Goal: Task Accomplishment & Management: Complete application form

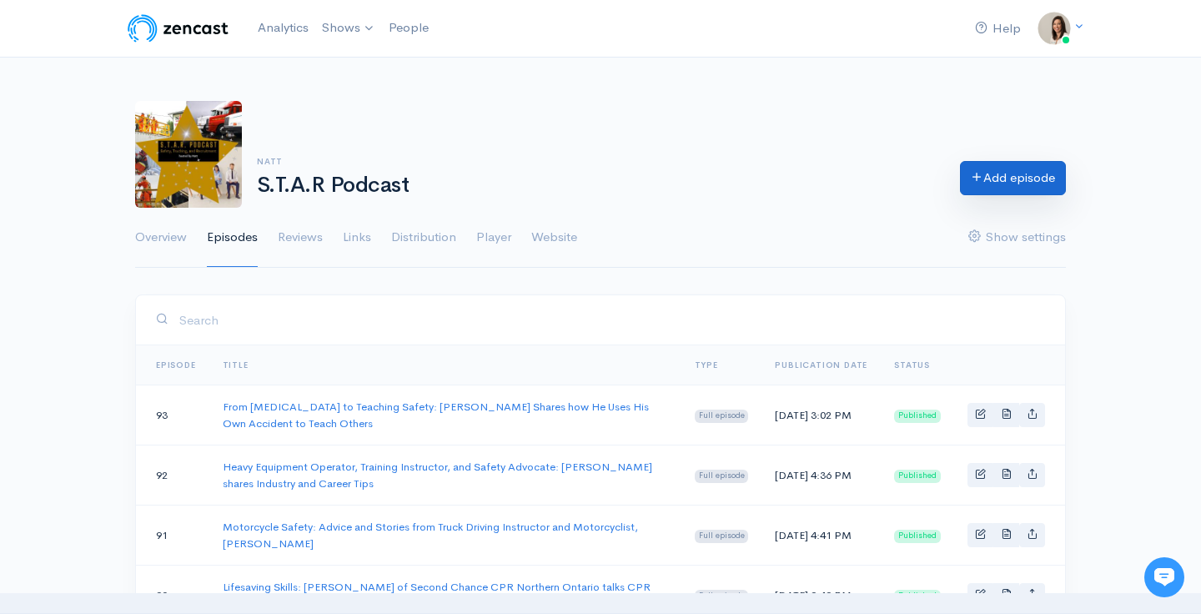
click at [983, 184] on link "Add episode" at bounding box center [1013, 178] width 106 height 34
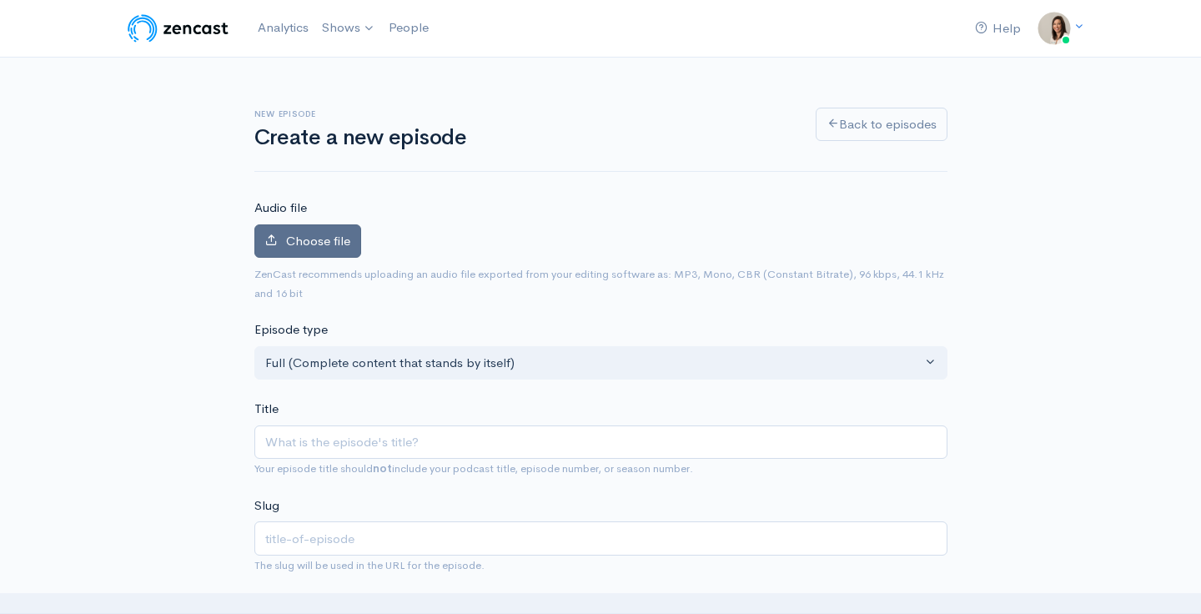
click at [308, 246] on span "Choose file" at bounding box center [318, 241] width 64 height 16
click at [0, 0] on input "Choose file" at bounding box center [0, 0] width 0 height 0
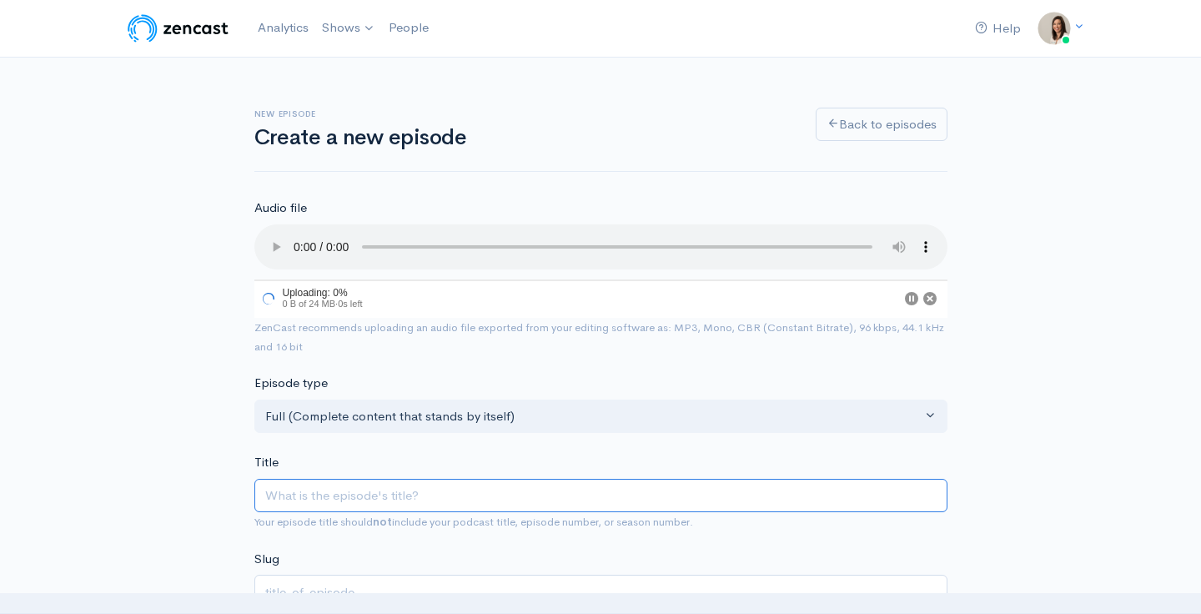
click at [346, 479] on input "Title" at bounding box center [600, 496] width 693 height 34
type input "M"
type input "m"
type input "Me"
type input "me"
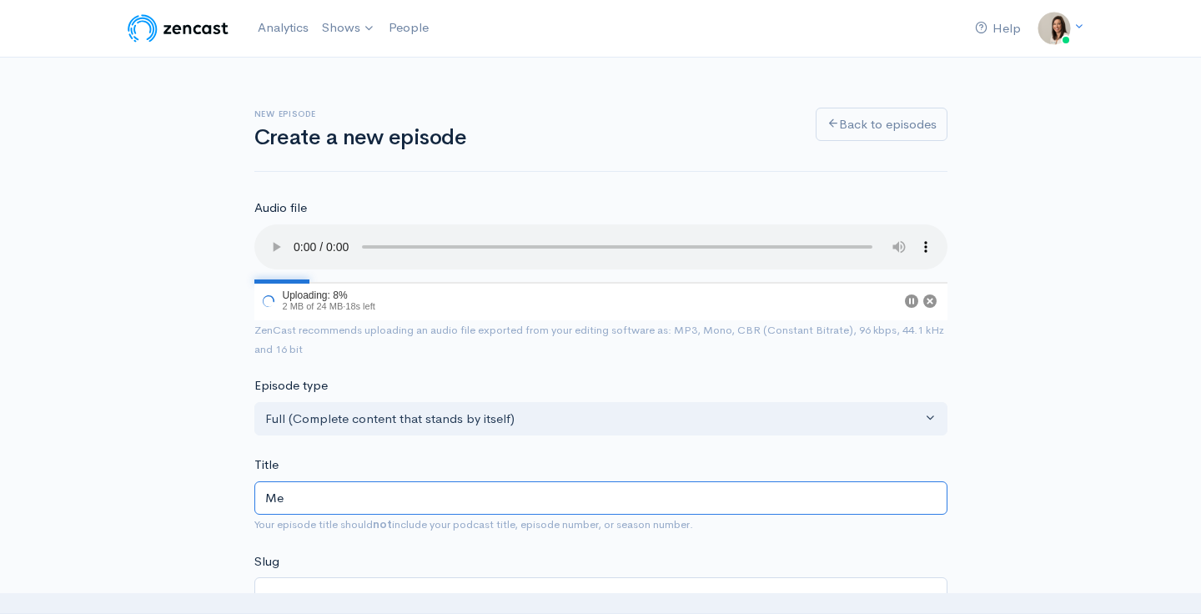
type input "Men"
type input "men"
type input "Ment"
type input "ment"
type input "Menta"
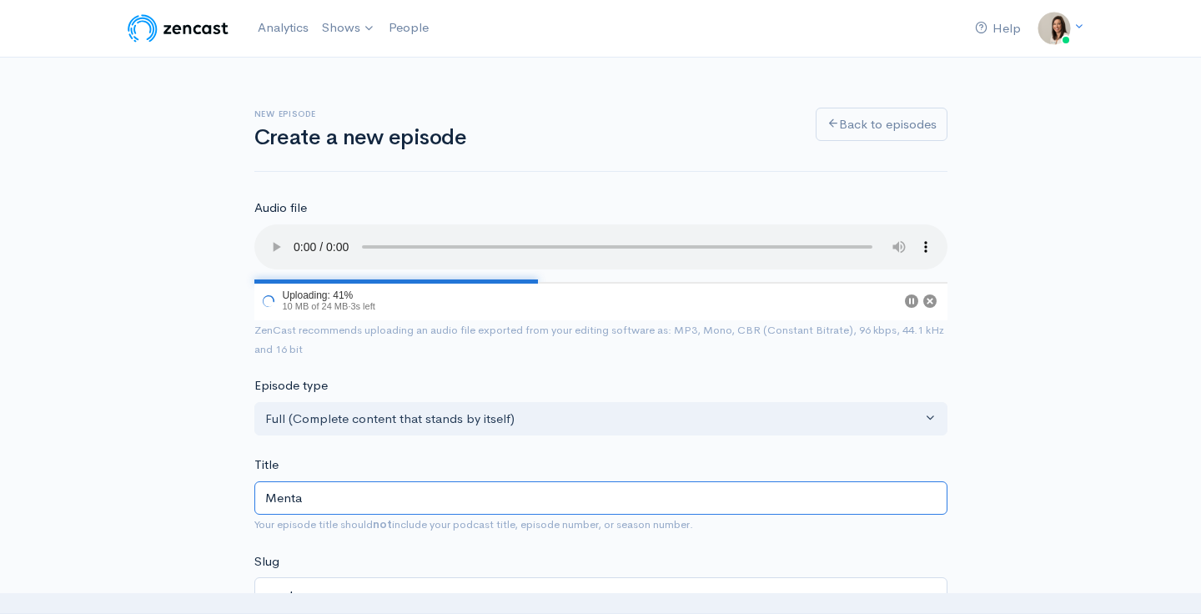
type input "menta"
type input "Mental"
type input "mental"
type input "Mental H"
type input "mental-h"
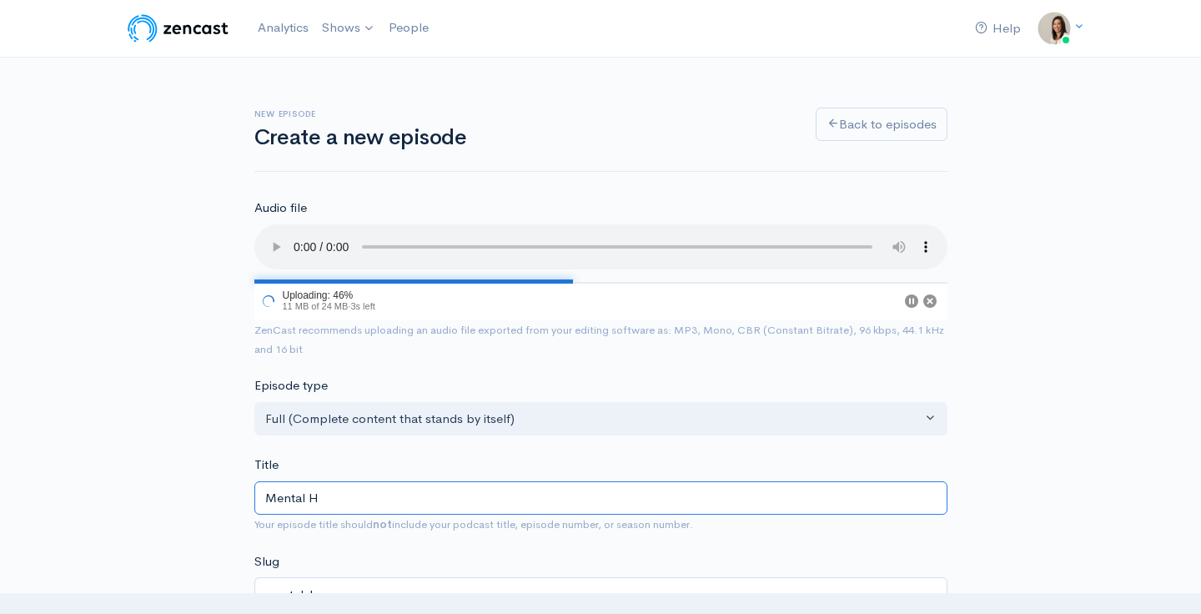
type input "Mental Ha"
type input "mental-ha"
type input "Mental He"
type input "mental-he"
type input "Mental Hea"
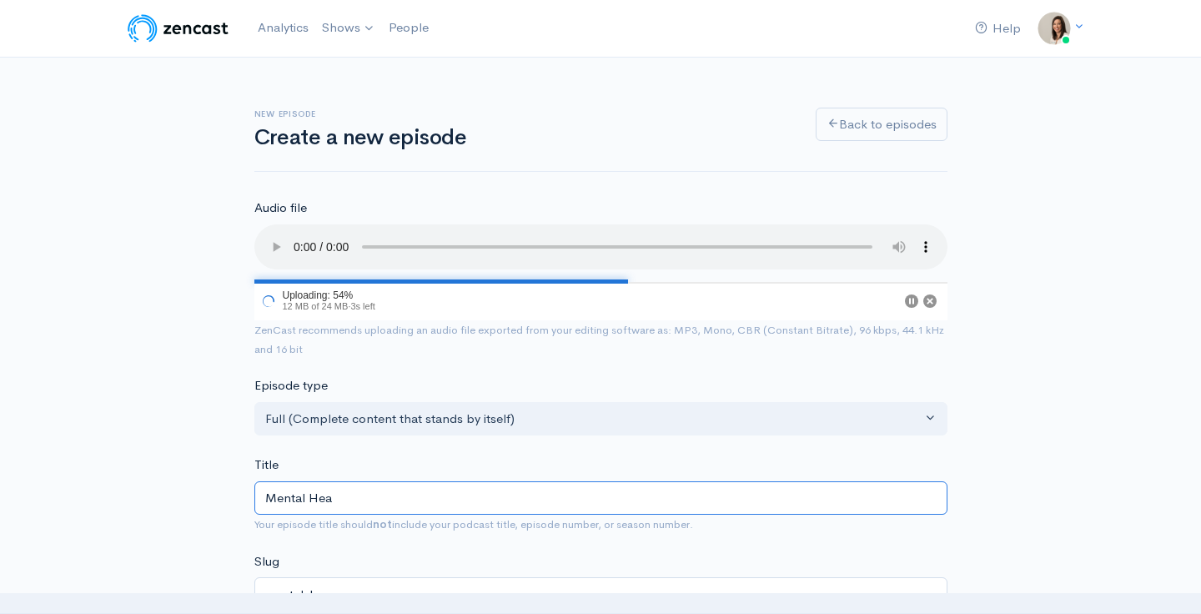
type input "mental-hea"
type input "Mental Heal"
type input "mental-heal"
type input "Mental Healt"
type input "mental-healt"
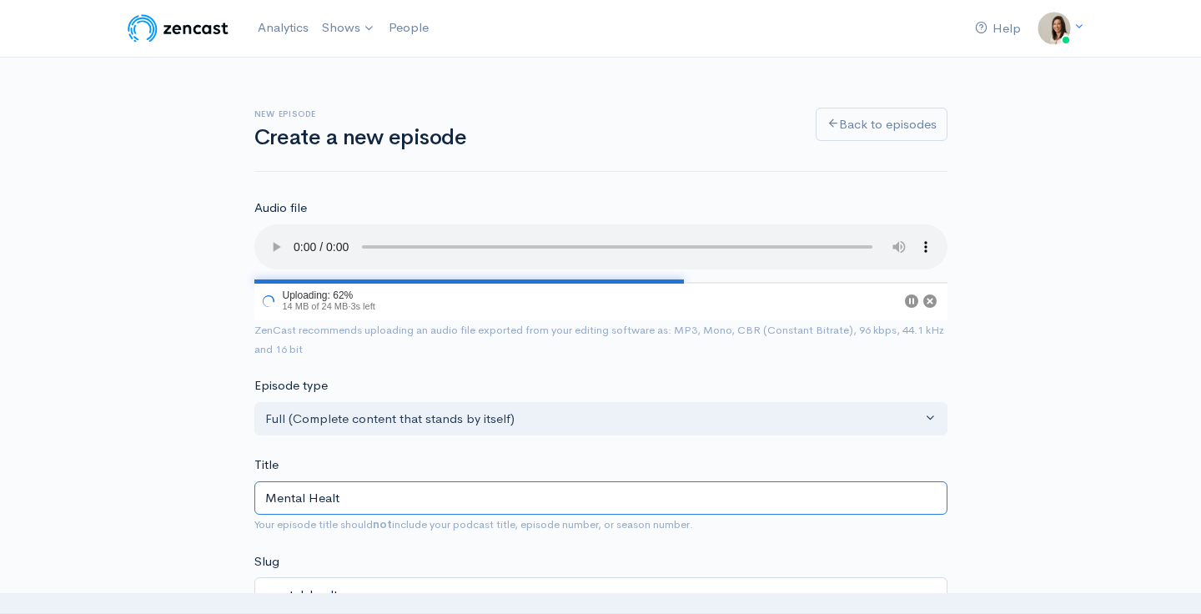
type input "Mental Health"
type input "mental-health"
type input "Mental Health in"
type input "mental-health-in"
type input "Mental Health in. t"
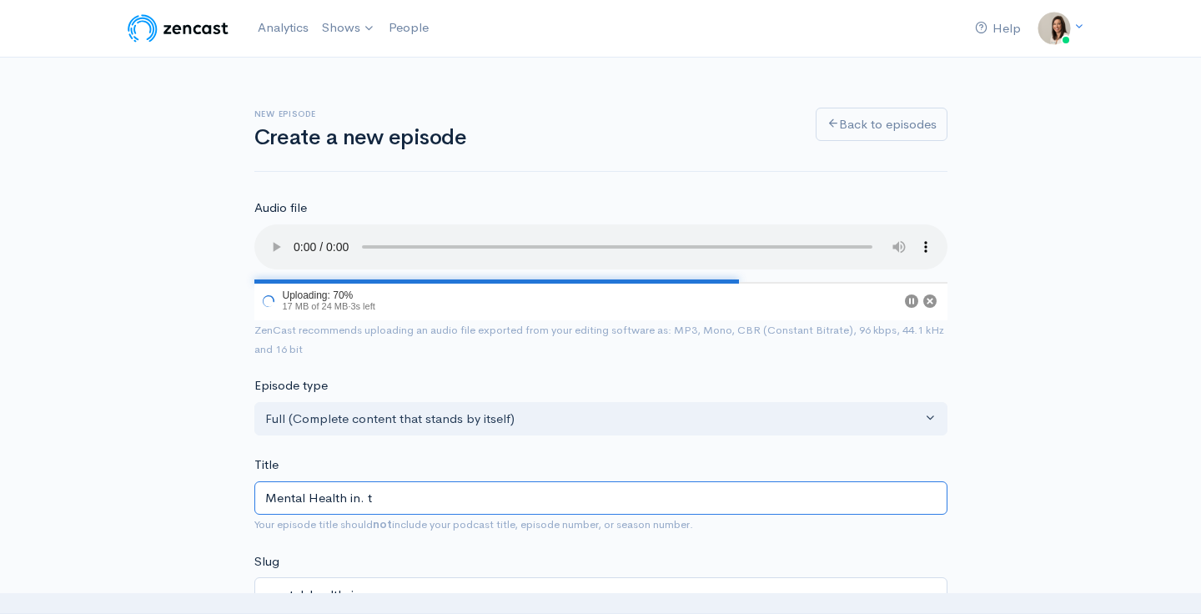
type input "mental-health-in-t"
type input "Mental Health in. th"
type input "mental-health-in-th"
type input "Mental Health in. the"
type input "mental-health-in-the"
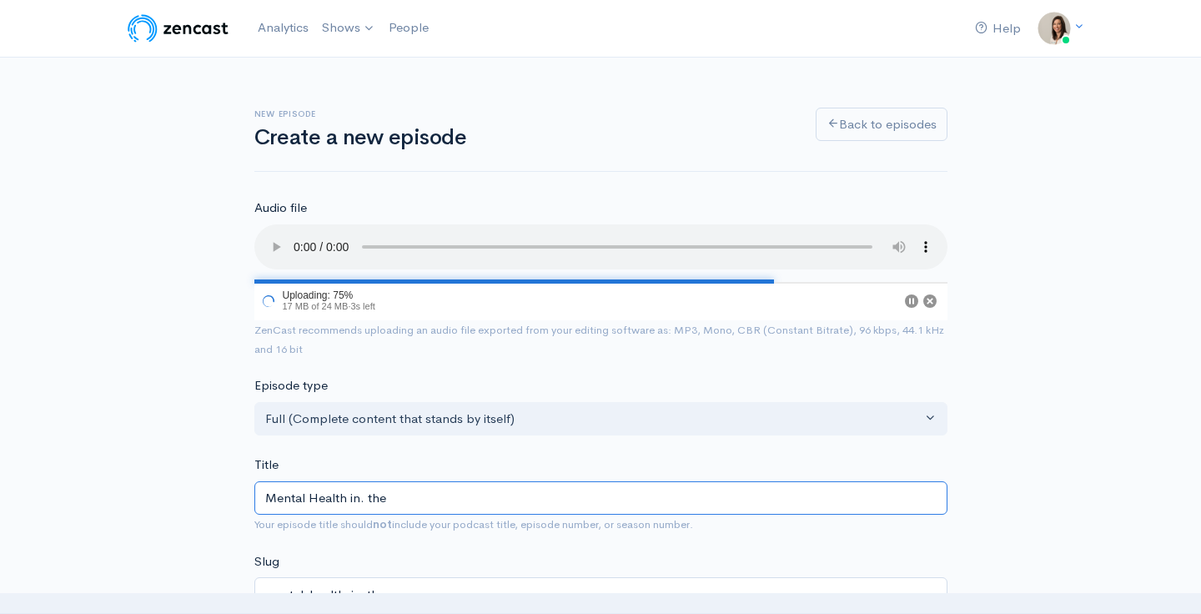
type input "Mental Health in. the w"
type input "mental-health-in-the-w"
type input "Mental Health in. the"
type input "mental-health-in-the"
type input "Mental Health in. th"
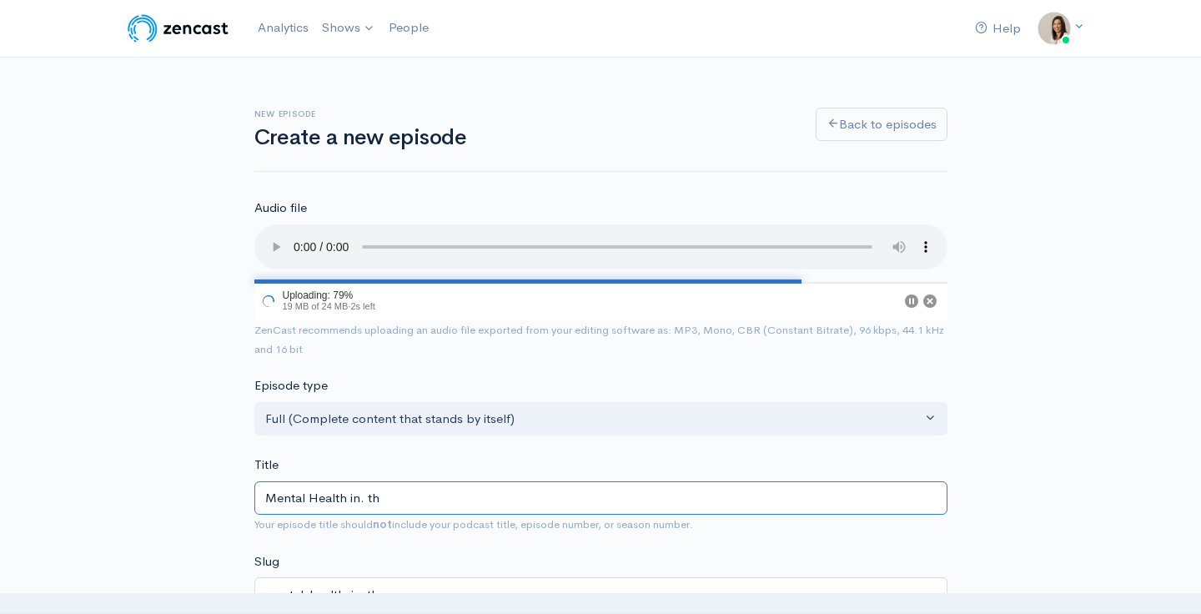
type input "mental-health-in-th"
type input "Mental Health in. t"
type input "mental-health-in-t"
type input "Mental Health in."
type input "mental-health-in"
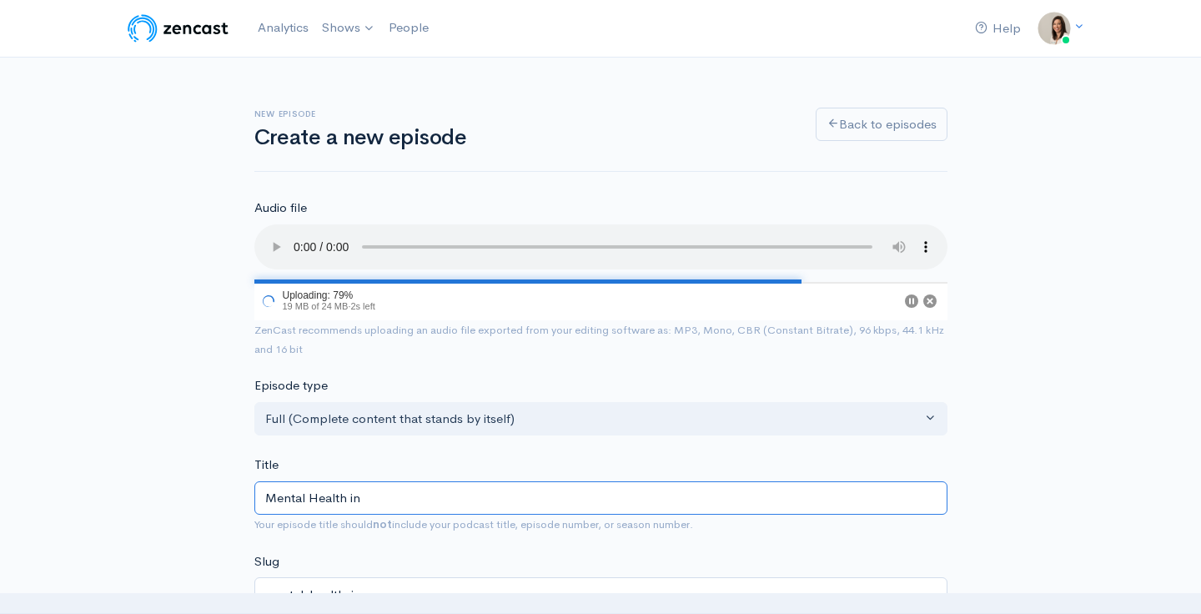
type input "Mental Health i"
type input "mental-health-i"
type input "Mental Health"
type input "mental-health"
type input "Mental Health D"
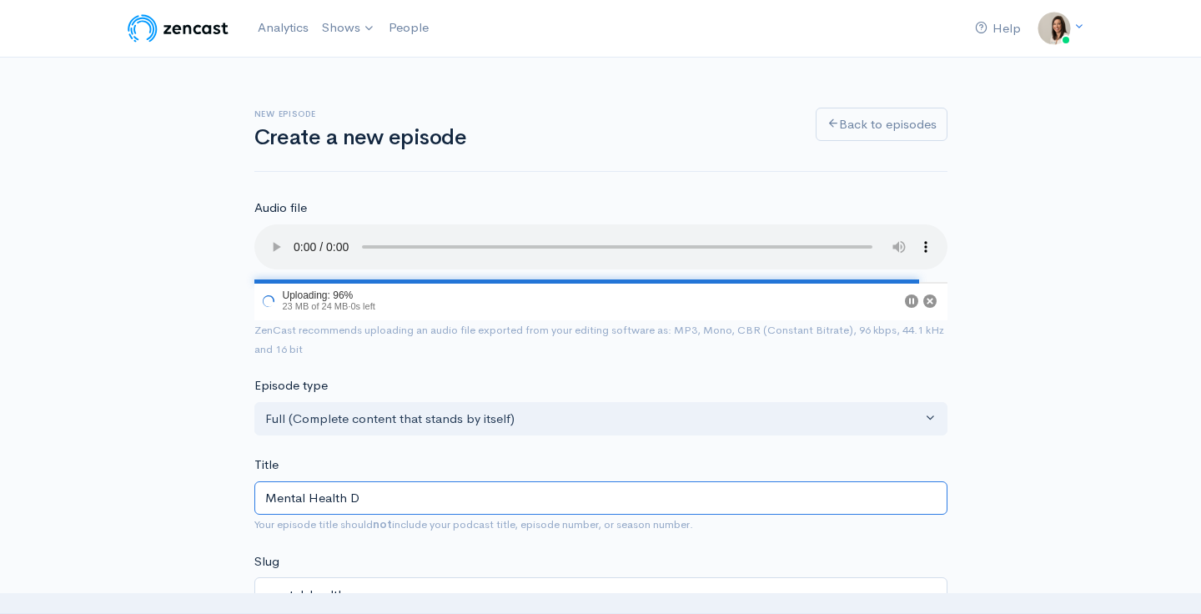
type input "mental-health-d"
type input "Mental Health Di"
type input "mental-health-di"
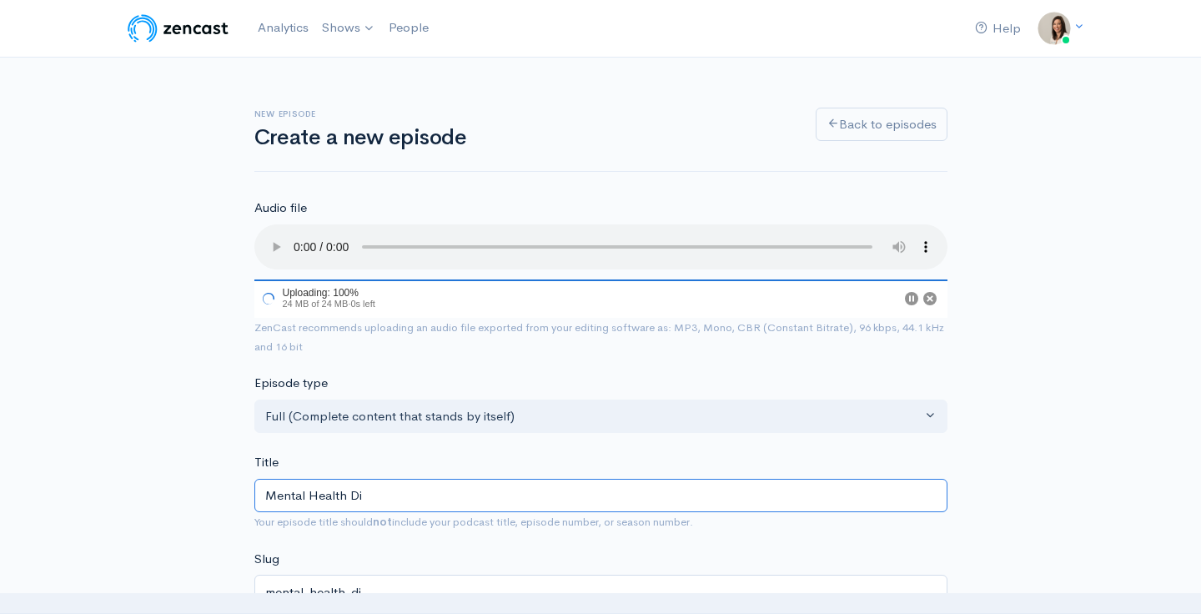
type input "Mental Health Dis"
type input "mental-health-dis"
type input "Mental Health Disc"
type input "mental-health-disc"
type input "Mental Health Discu"
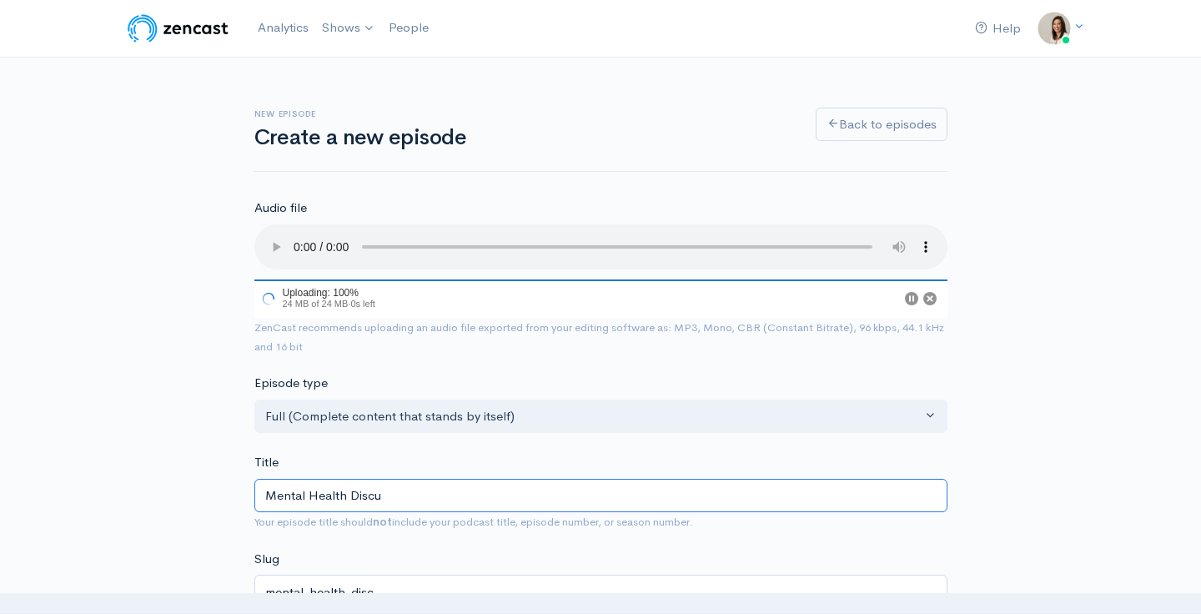
type input "mental-health-discu"
type input "Mental Health Discus"
type input "mental-health-discus"
type input "Mental Health Discussi"
type input "mental-health-discussi"
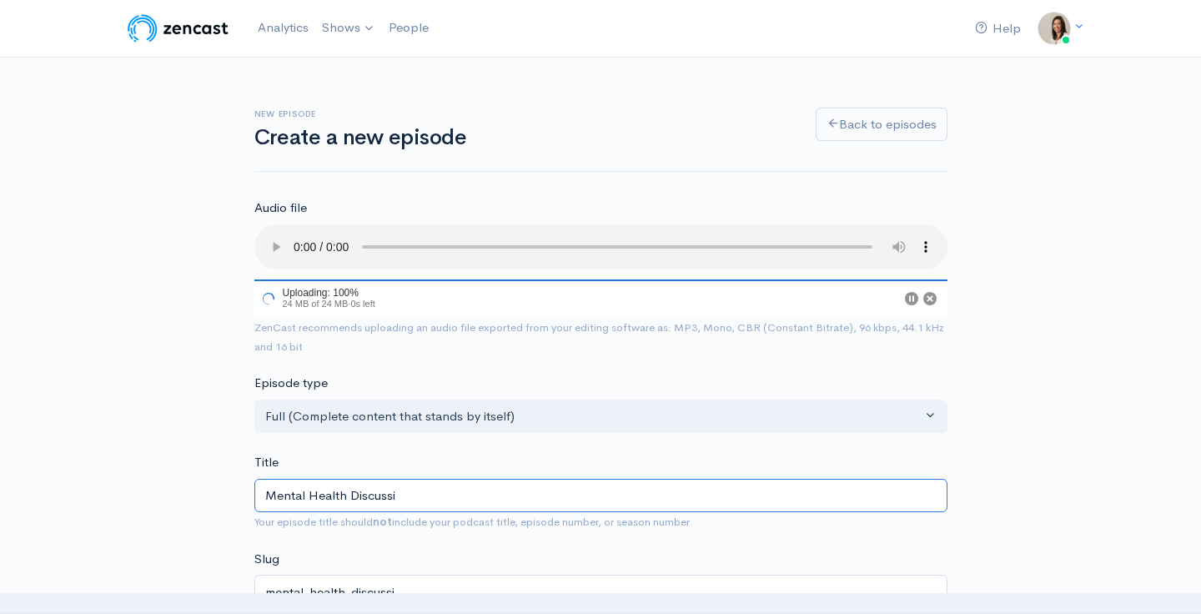
type input "Mental Health Discussio"
type input "mental-health-discussio"
type input "Mental Health Discussion"
type input "mental-health-discussion"
type input "Mental Health Discussion a"
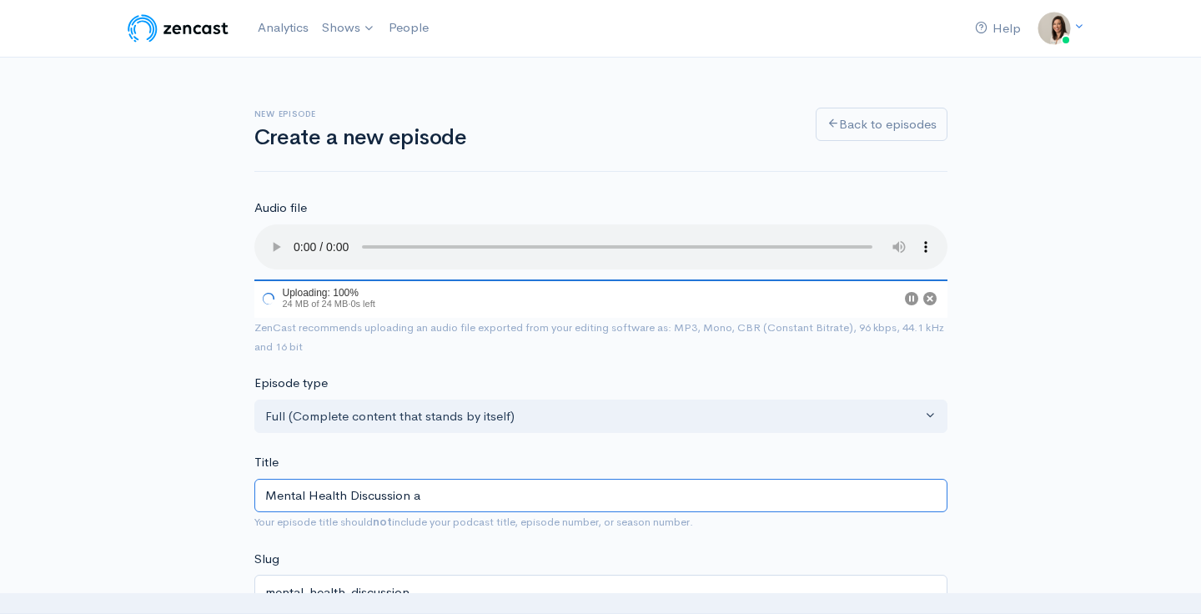
type input "mental-health-discussion-a"
type input "Mental Health Discussion an"
type input "mental-health-discussion-an"
type input "Mental Health Discussion and"
type input "mental-health-discussion-and"
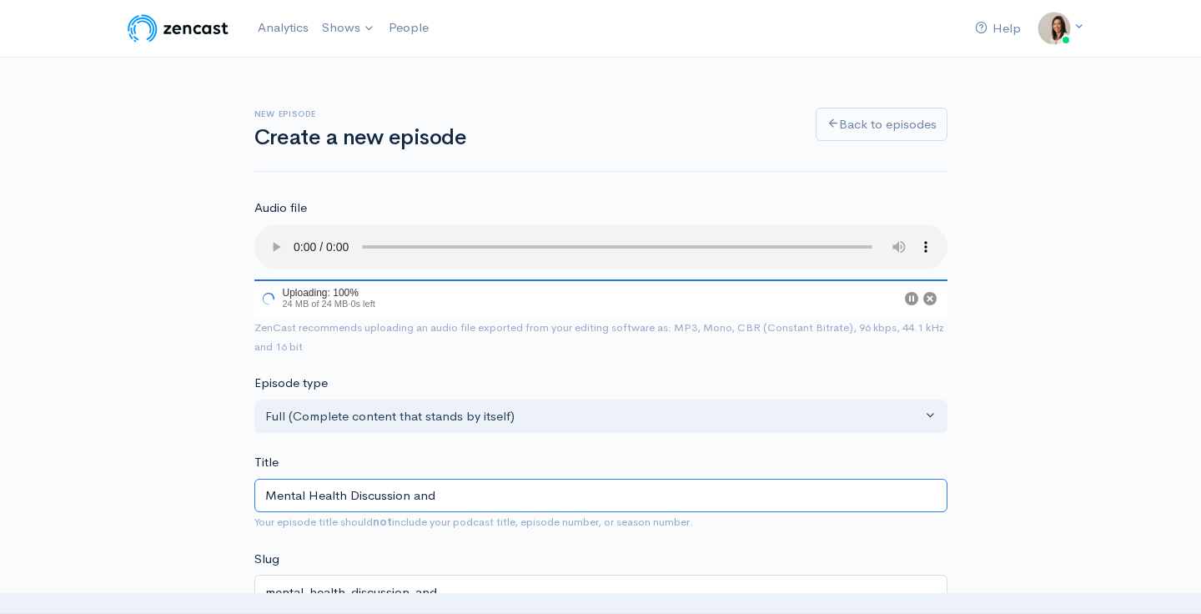
type input "Mental Health Discussion and R"
type input "mental-health-discussion-and-r"
type input "Mental Health Discussion and Re"
type input "mental-health-discussion-and-re"
type input "Mental Health Discussion and Res"
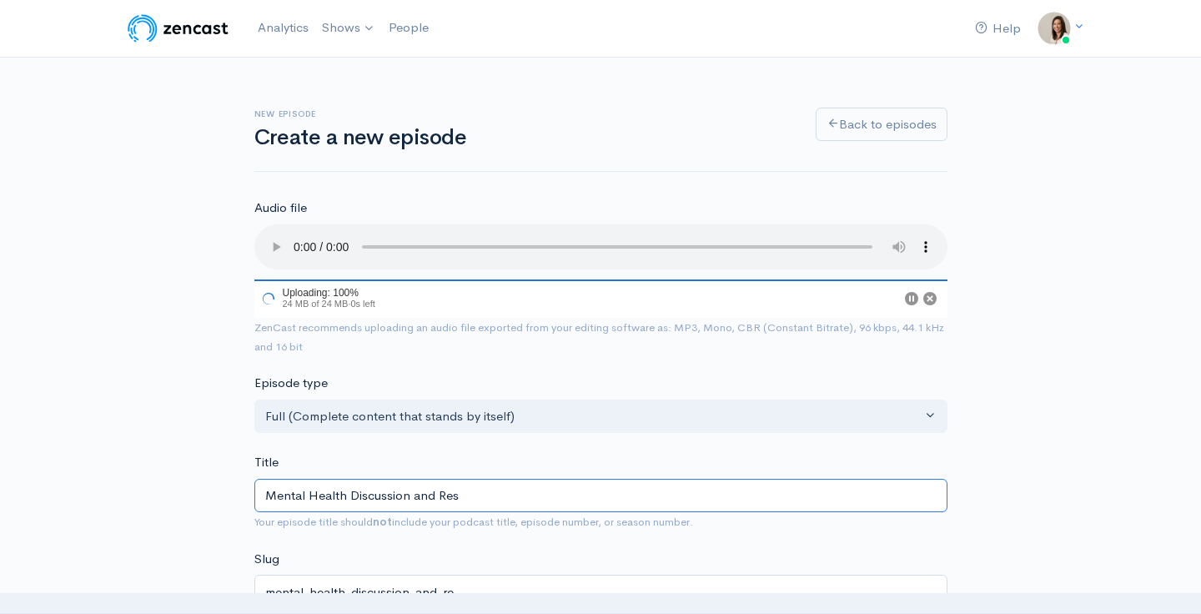
type input "mental-health-discussion-and-res"
type input "Mental Health Discussion and Reso"
type input "mental-health-discussion-and-reso"
type input "Mental Health Discussion and Resou"
type input "mental-health-discussion-and-resou"
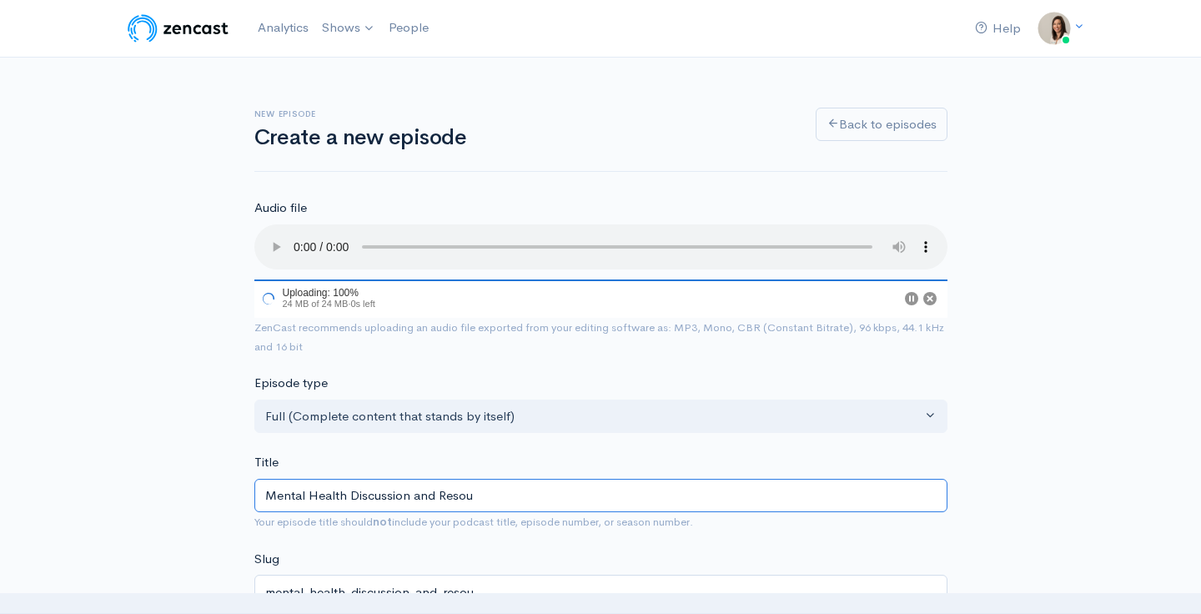
type input "Mental Health Discussion and Resour"
type input "mental-health-discussion-and-resour"
type input "Mental Health Discussion and Resource"
type input "mental-health-discussion-and-resource"
type input "Mental Health Discussion and Resources"
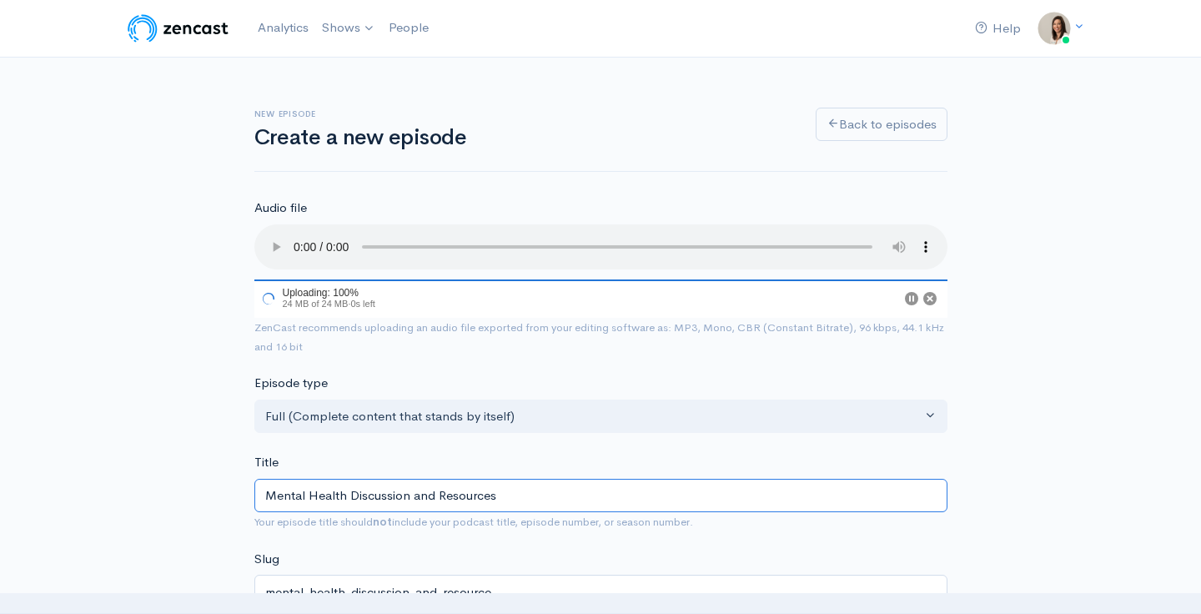
type input "mental-health-discussion-and-resources"
type input "Mental Health Discussion and Resources w"
type input "mental-health-discussion-and-resources-w"
type input "Mental Health Discussion and Resources wi"
type input "mental-health-discussion-and-resources-wi"
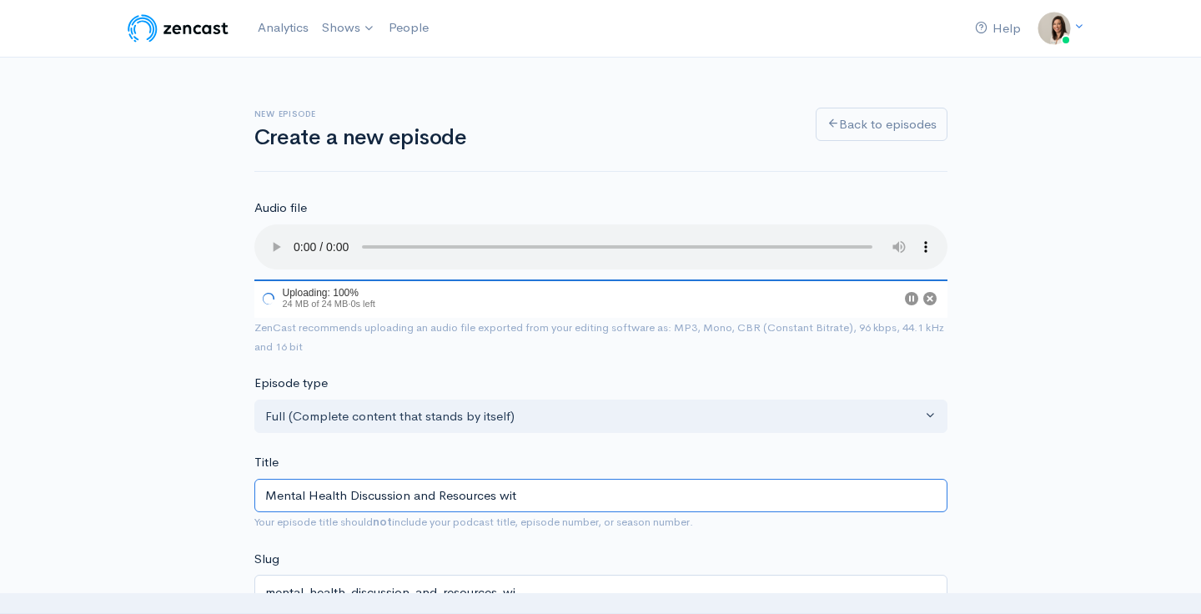
type input "Mental Health Discussion and Resources with"
type input "mental-health-discussion-and-resources-with"
type input "Mental Health Discussion and Resources with L"
type input "mental-health-discussion-and-resources-with-l"
type input "Mental Health Discussion and Resources with [PERSON_NAME]"
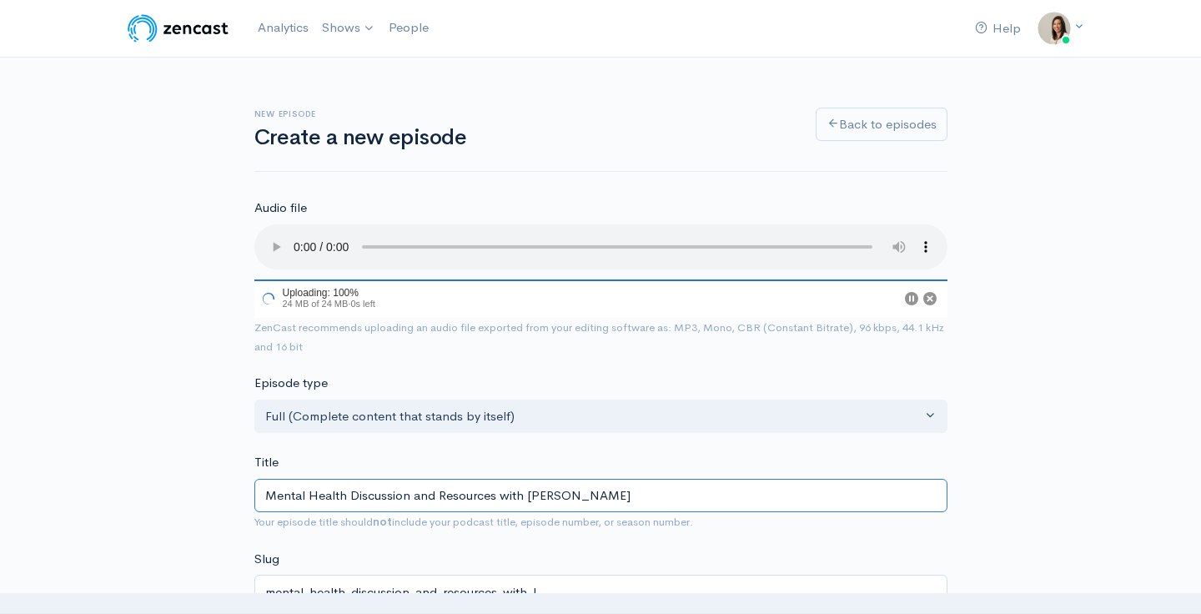
type input "mental-health-discussion-and-resources-with-li"
type input "Mental Health Discussion and Resources with [PERSON_NAME]"
type input "mental-health-discussion-and-resources-with-[PERSON_NAME]"
type input "Mental Health Discussion and Resources with [PERSON_NAME]"
type input "mental-health-discussion-and-resources-with-[PERSON_NAME]"
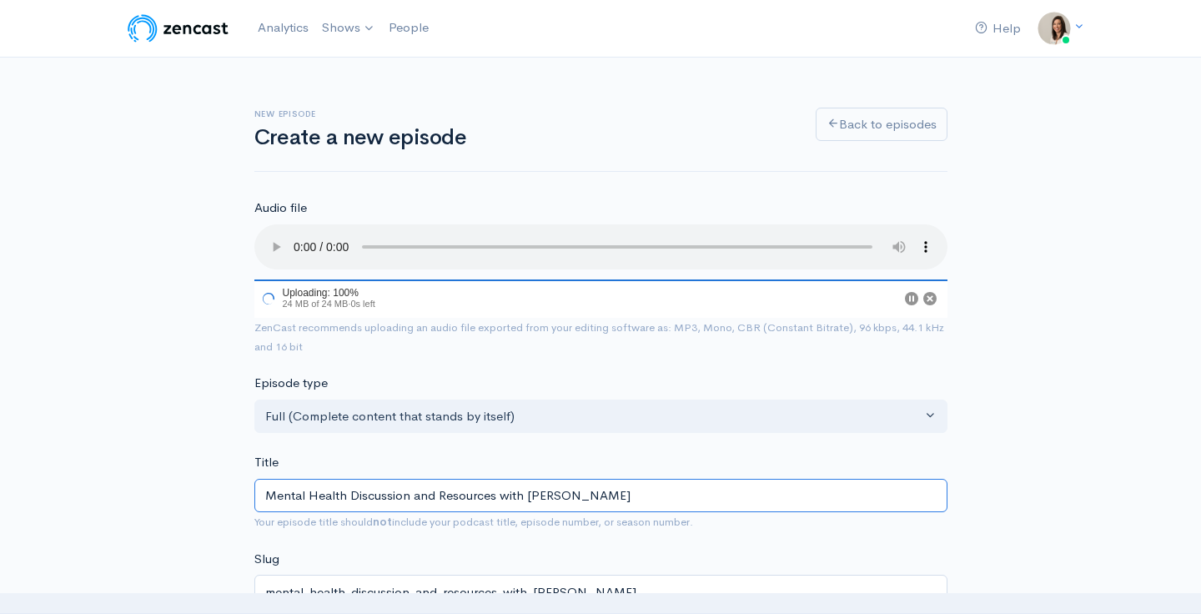
type input "Mental Health Discussion and Resources with [PERSON_NAME]"
type input "mental-health-discussion-and-resources-with-[PERSON_NAME]"
type input "Mental Health Discussion and Resources with [PERSON_NAME]"
type input "mental-health-discussion-and-resources-with-[PERSON_NAME]"
type input "Mental Health Discussion and Resources with [PERSON_NAME]"
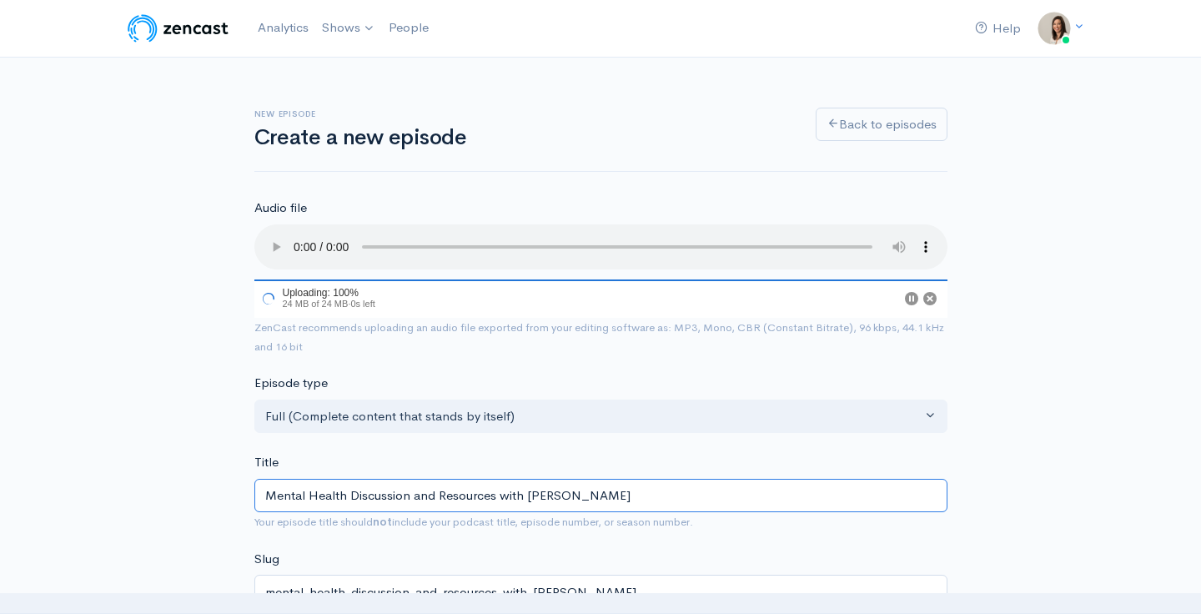
type input "mental-health-discussion-and-resources-with-[PERSON_NAME]"
type input "Mental Health Discussion and Resources with [PERSON_NAME]"
type input "mental-health-discussion-and-resources-with-[PERSON_NAME]"
type input "Mental Health Discussion and Resources with [PERSON_NAME]"
type input "mental-health-discussion-and-resources-with-[PERSON_NAME]"
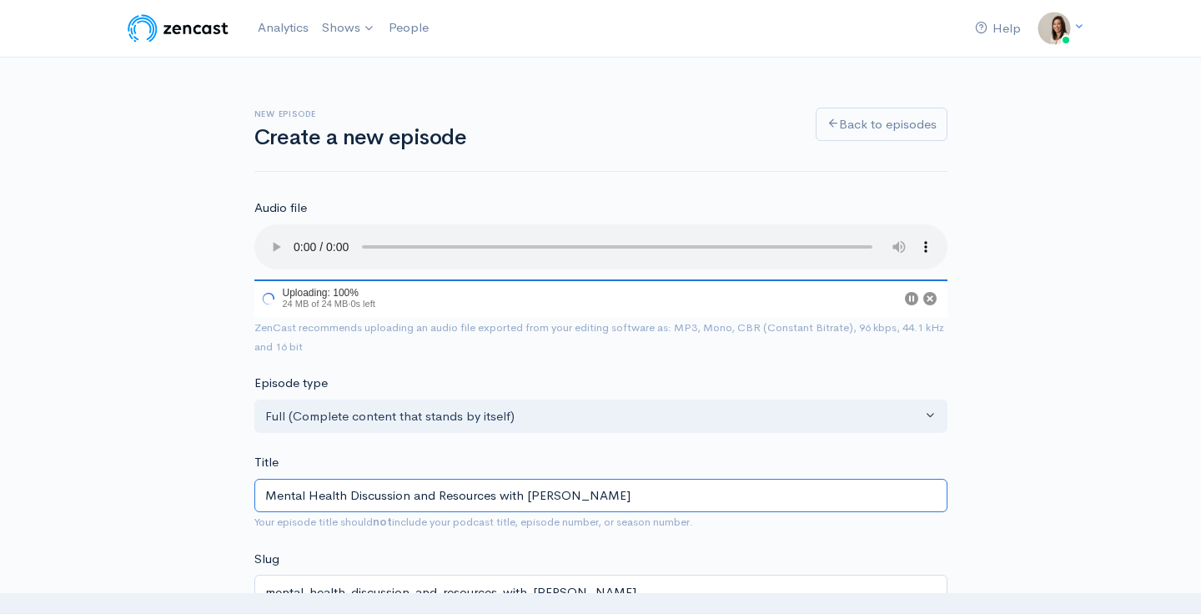
type input "Mental Health Discussion and Resources with [PERSON_NAME]"
type input "mental-health-discussion-and-resources-with-[PERSON_NAME]"
type input "Mental Health Discussion and Resources with [PERSON_NAME]"
type input "mental-health-discussion-and-resources-with-[PERSON_NAME]"
type input "Mental Health Discussion and Resources with [PERSON_NAME]"
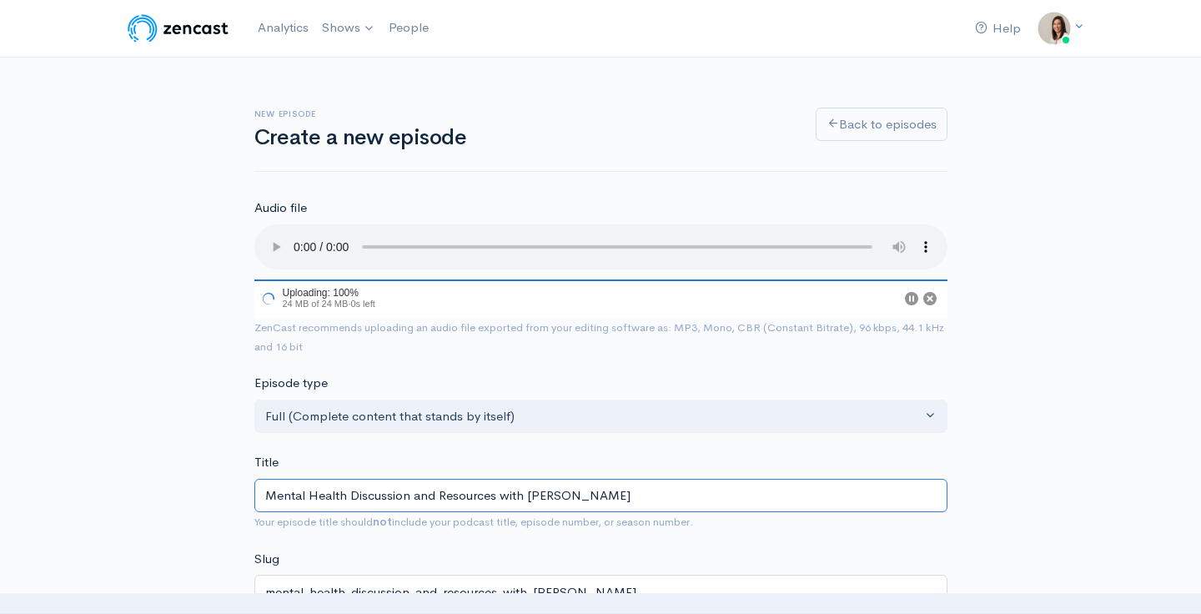
type input "mental-health-discussion-and-resources-with-[PERSON_NAME]"
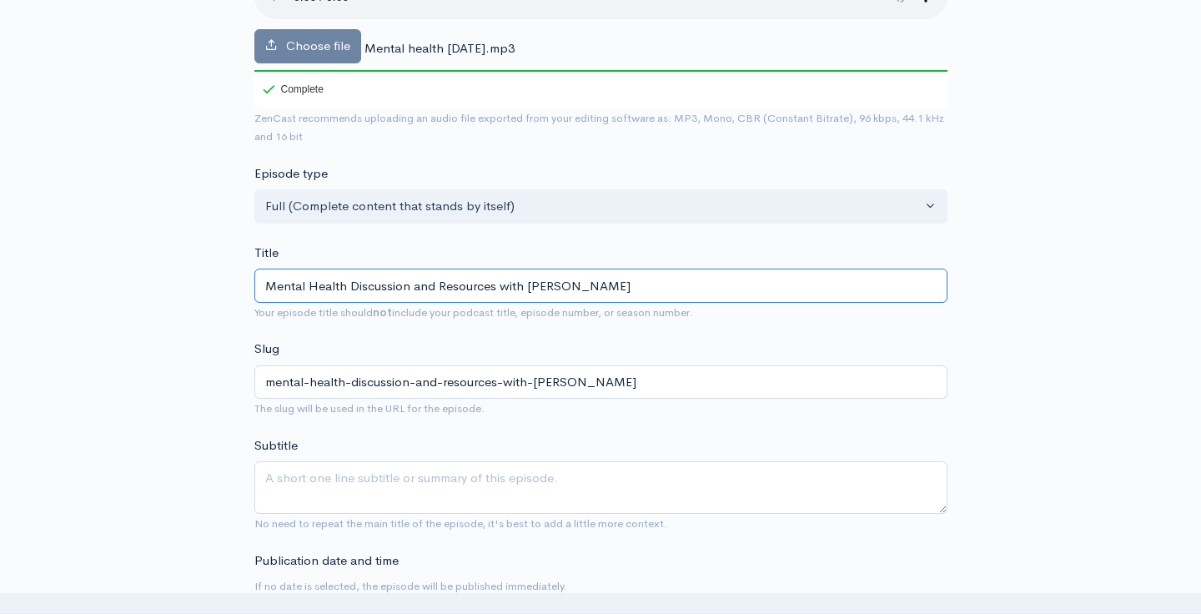
scroll to position [278, 0]
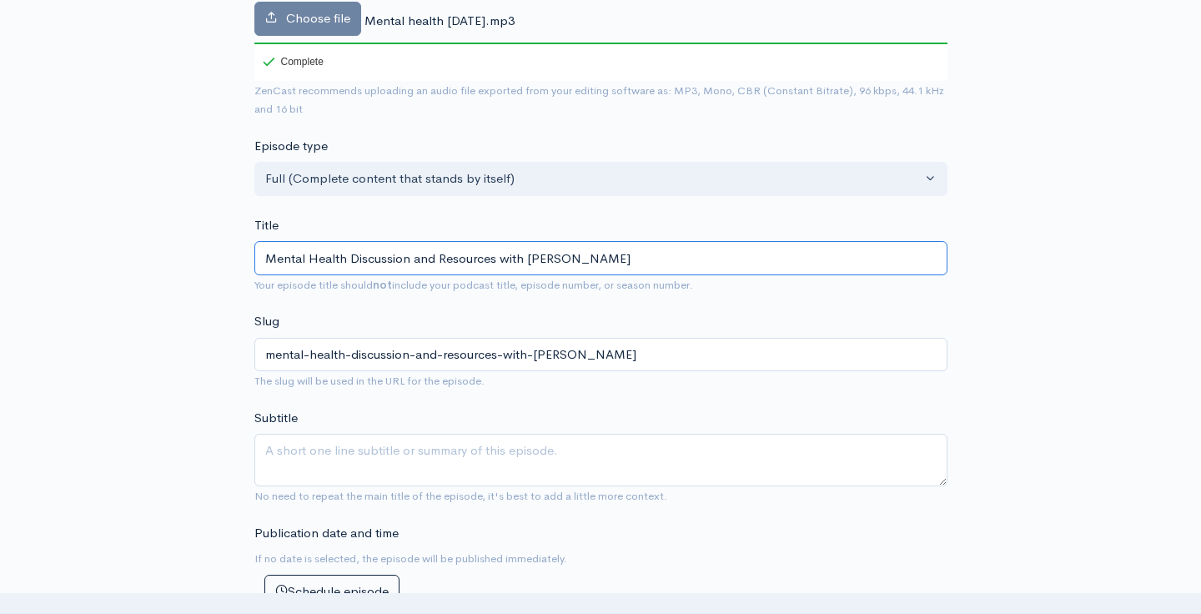
type input "Mental Health Discussion and Resources with [PERSON_NAME]"
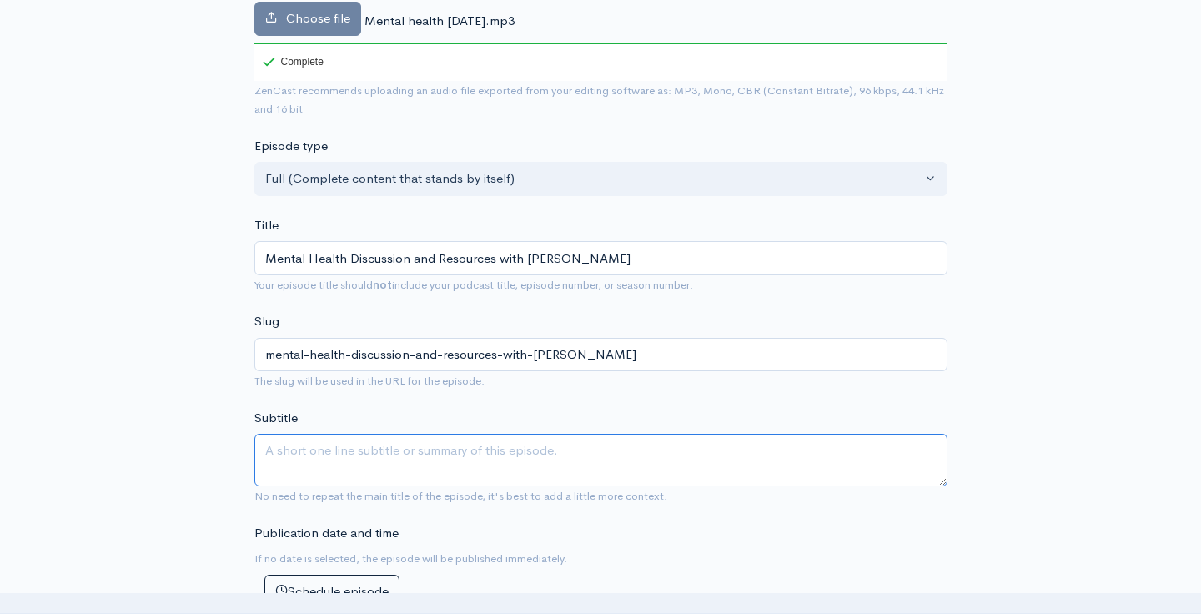
click at [308, 434] on textarea "Subtitle" at bounding box center [600, 460] width 693 height 53
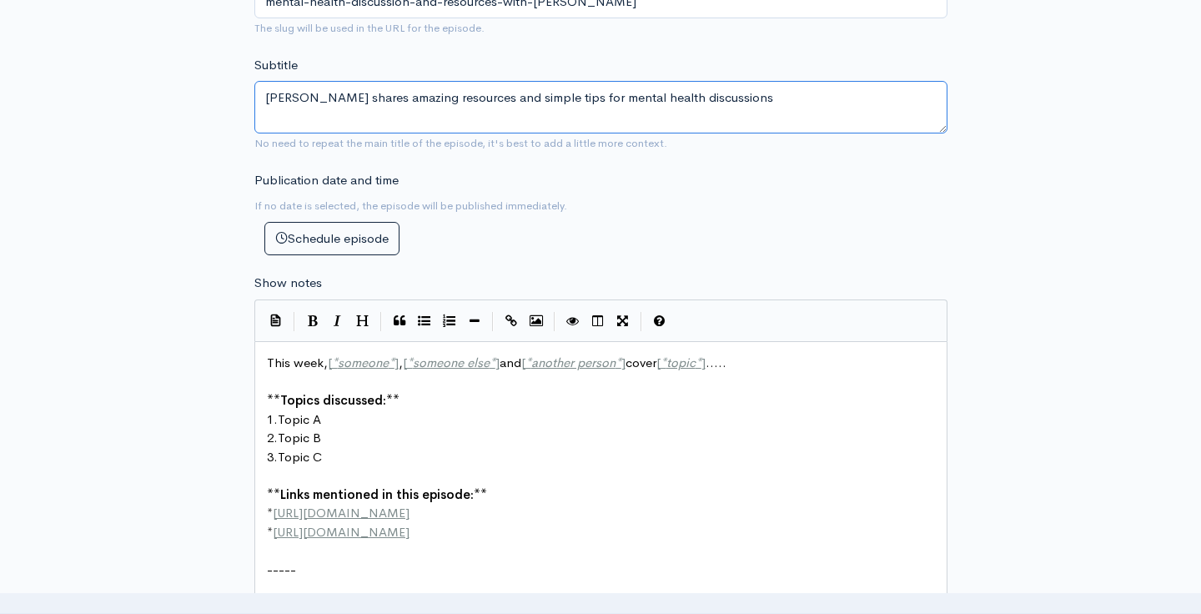
scroll to position [645, 0]
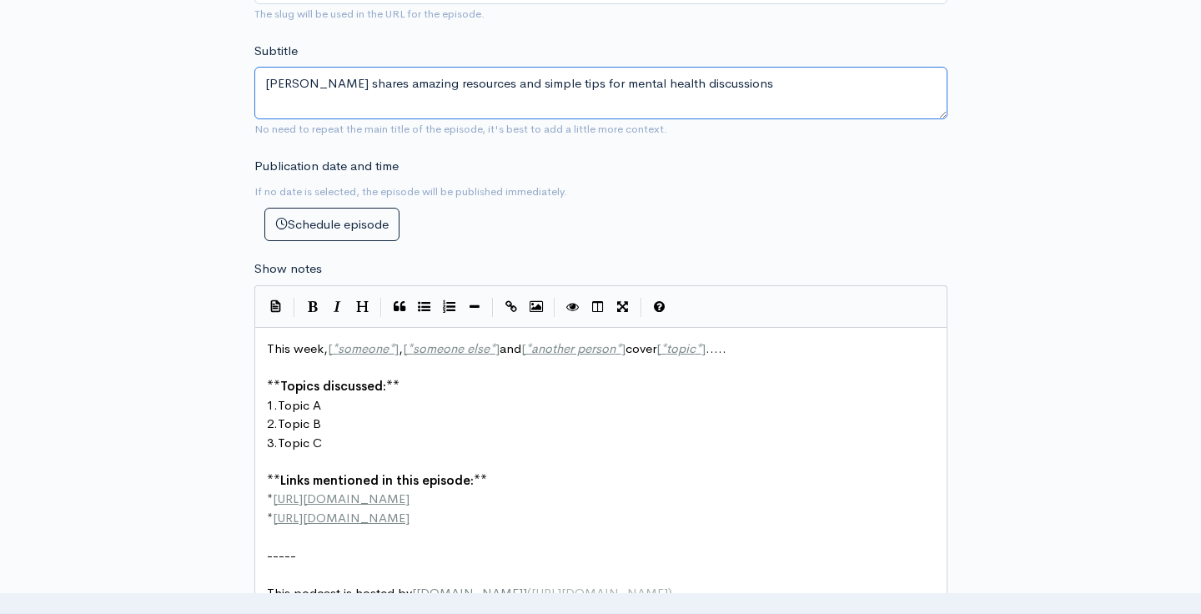
type textarea "[PERSON_NAME] shares amazing resources and simple tips for mental health discus…"
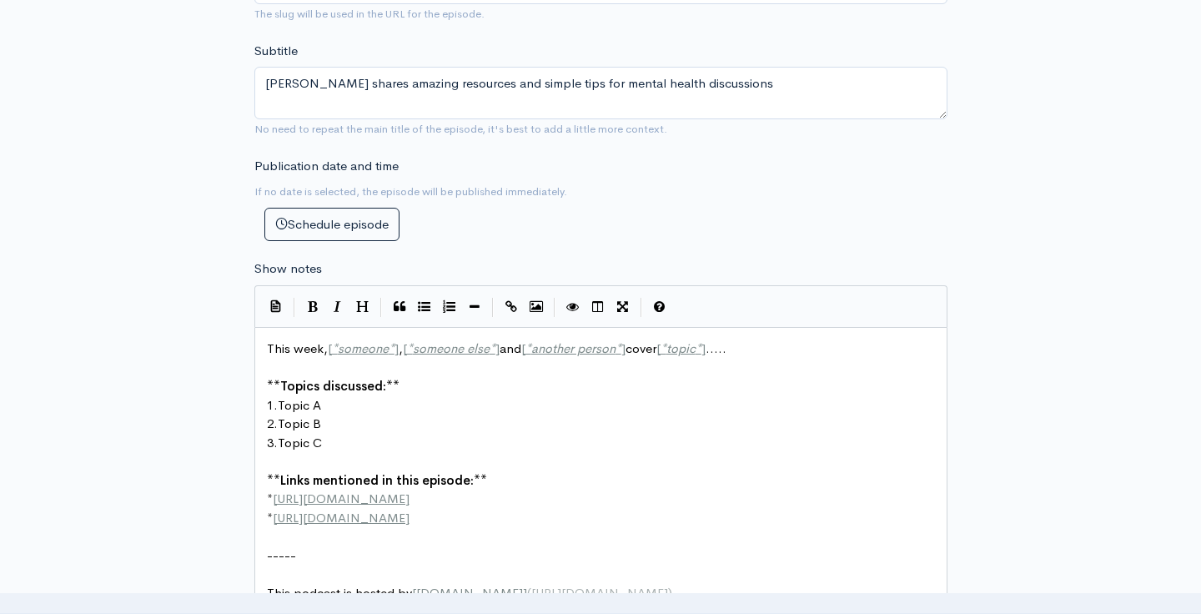
scroll to position [2, 0]
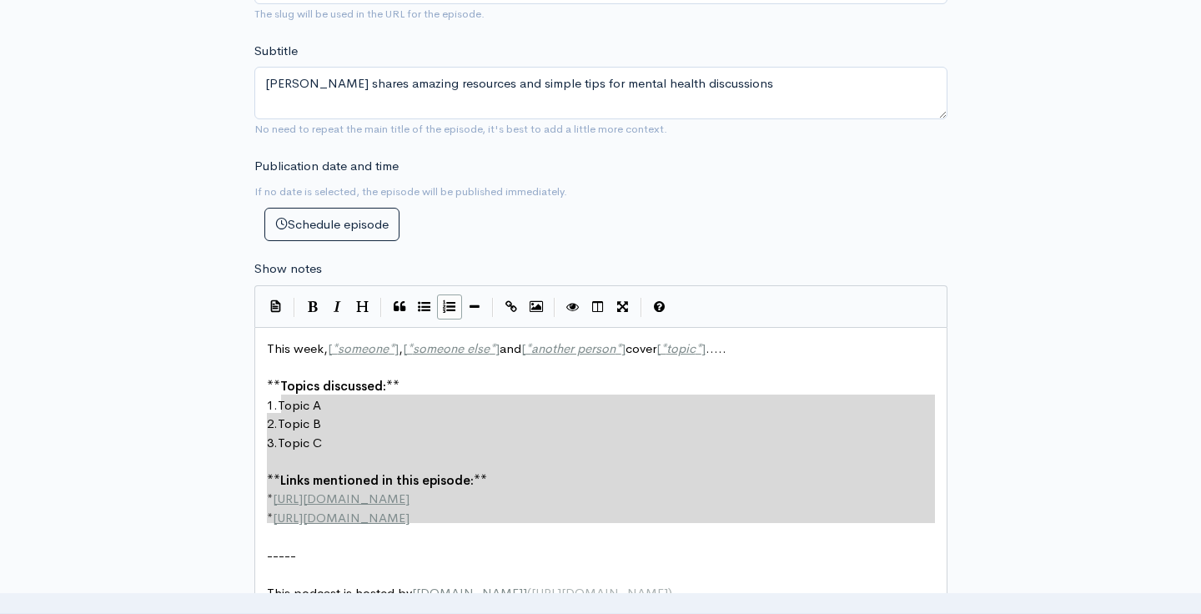
type textarea "This week, [*someone*], [*someone else*] and [*another person*] cover [*topic*]…"
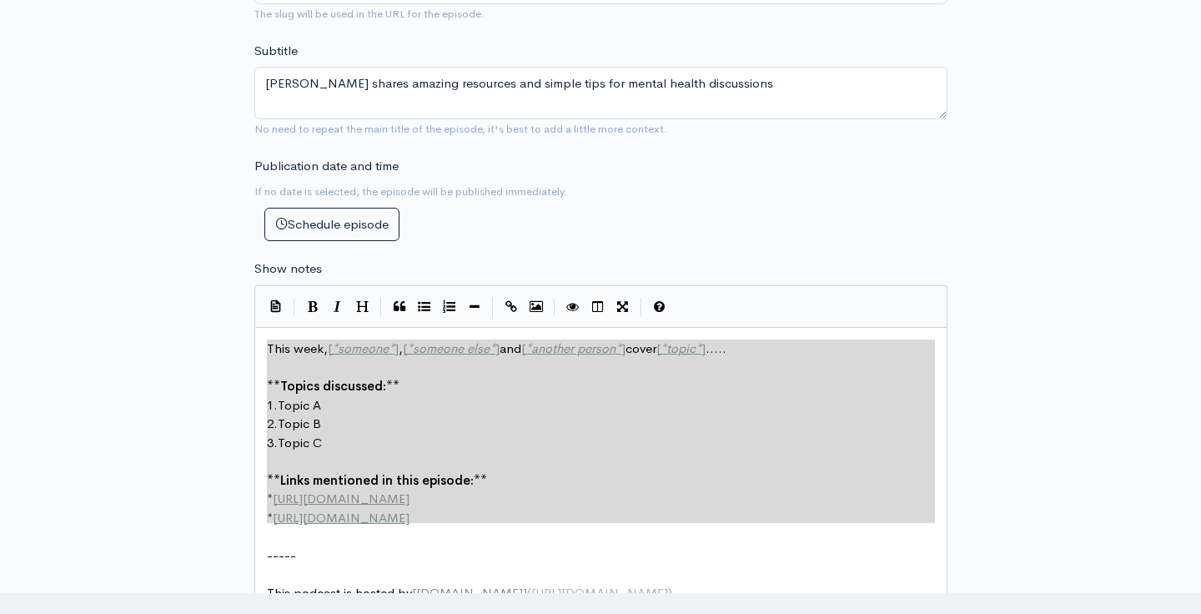
drag, startPoint x: 461, startPoint y: 500, endPoint x: 257, endPoint y: 312, distance: 277.4
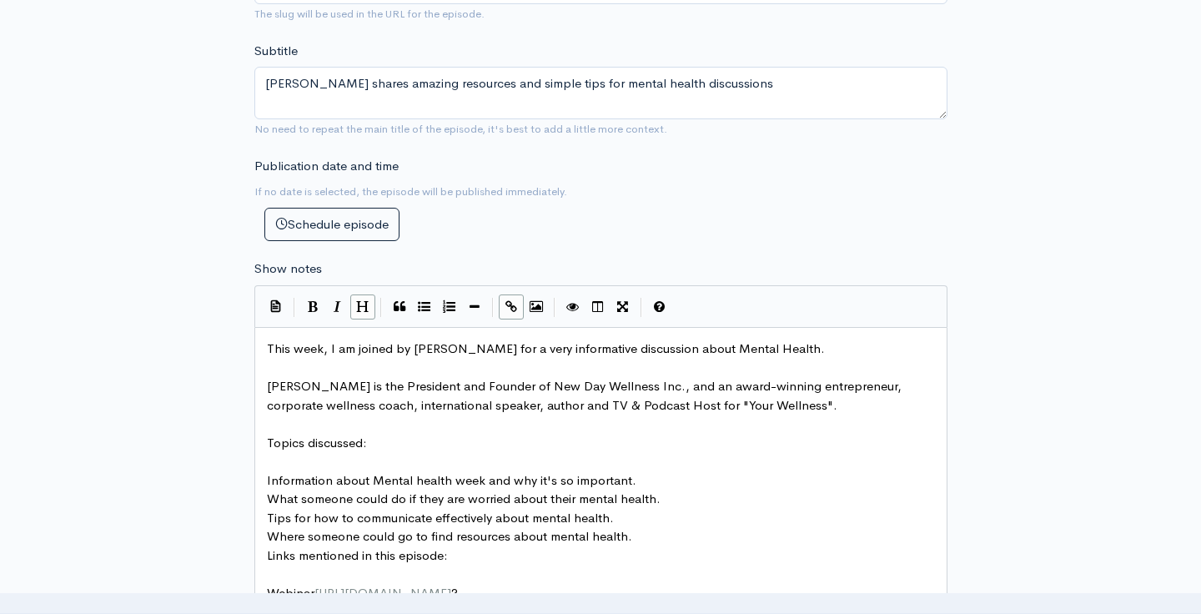
scroll to position [730, 0]
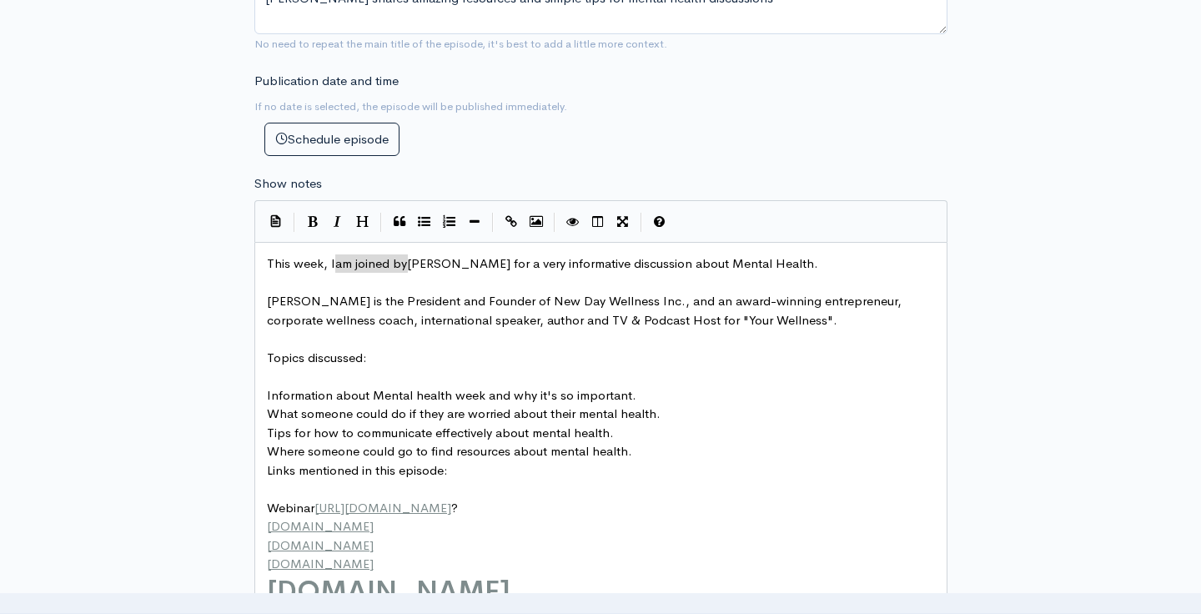
drag, startPoint x: 408, startPoint y: 236, endPoint x: 338, endPoint y: 234, distance: 70.1
type textarea "share an. [GEOGRAPHIC_DATA]"
type textarea "amazn"
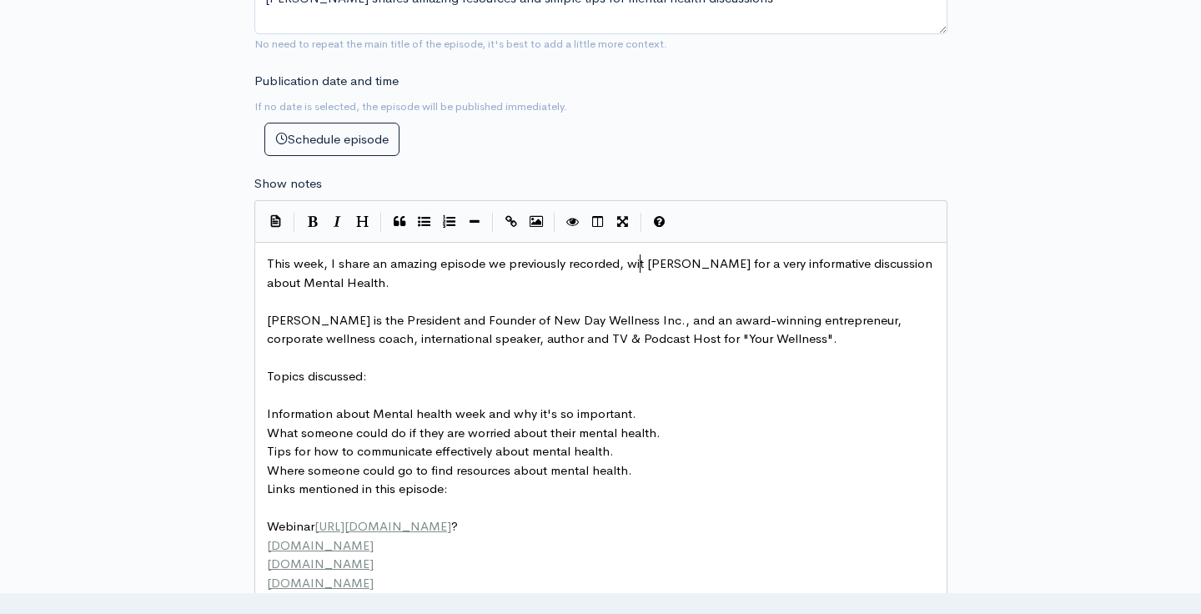
scroll to position [0, 233]
type textarea "ing episode we previously recorded, with"
click at [732, 255] on span "This week, I share an amazing episode we previously recorded, with [PERSON_NAME…" at bounding box center [574, 272] width 615 height 35
type textarea ", who shares"
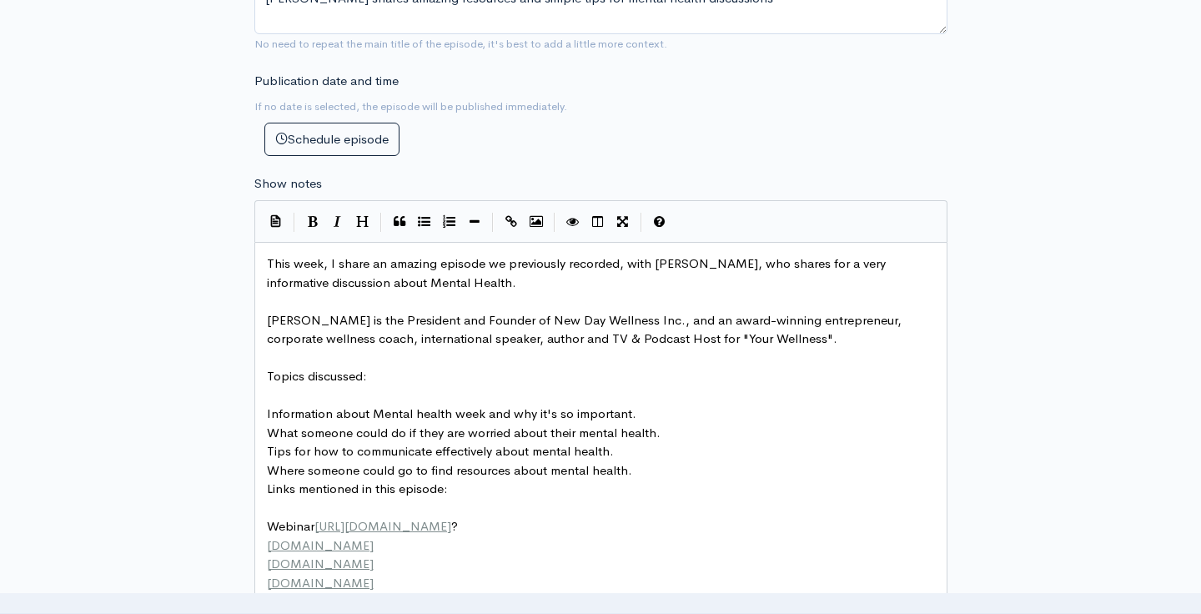
scroll to position [0, 74]
click at [833, 255] on span "This week, I share an amazing episode we previously recorded, with [PERSON_NAME…" at bounding box center [580, 272] width 626 height 35
type textarea "discussion about"
drag, startPoint x: 367, startPoint y: 254, endPoint x: 264, endPoint y: 254, distance: 102.6
click at [344, 255] on span "This week, I share an amazing episode we previously recorded, with [PERSON_NAME…" at bounding box center [596, 272] width 658 height 35
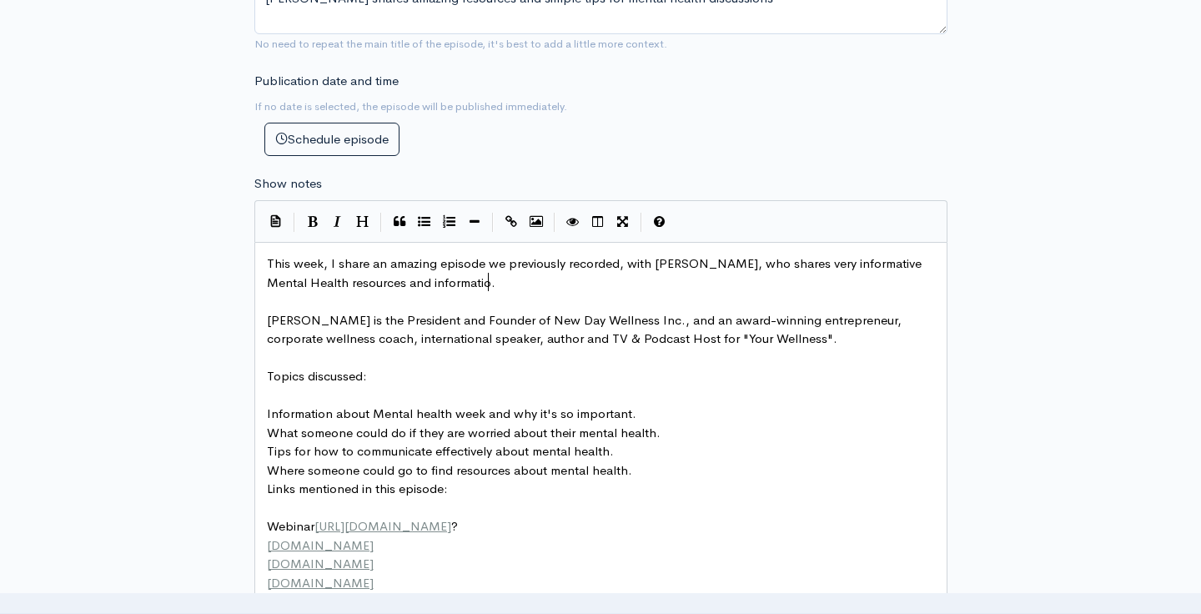
type textarea "resources and information"
click at [520, 254] on pre "This week, I share an amazing episode we previously recorded, with [PERSON_NAME…" at bounding box center [601, 273] width 675 height 38
click at [741, 317] on pre "[PERSON_NAME] is the President and Founder of New Day Wellness Inc., and an awa…" at bounding box center [601, 330] width 675 height 38
type textarea "She. teaches"
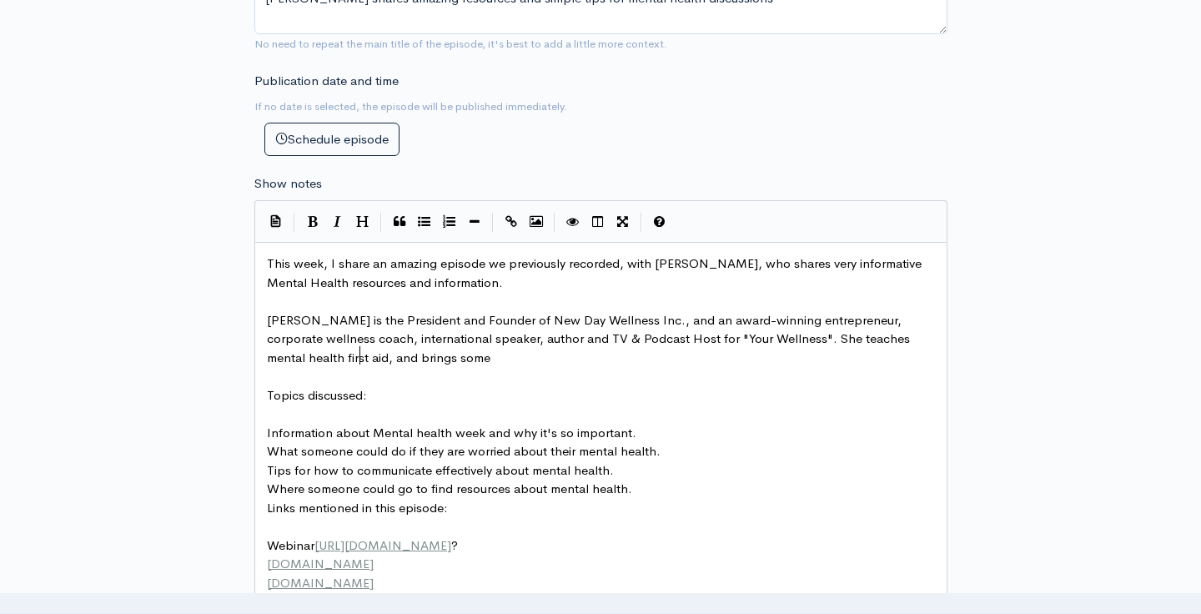
scroll to position [0, 275]
type textarea "teaches mental health first aid, and brings some simple and effeci"
type textarea "tive tips a"
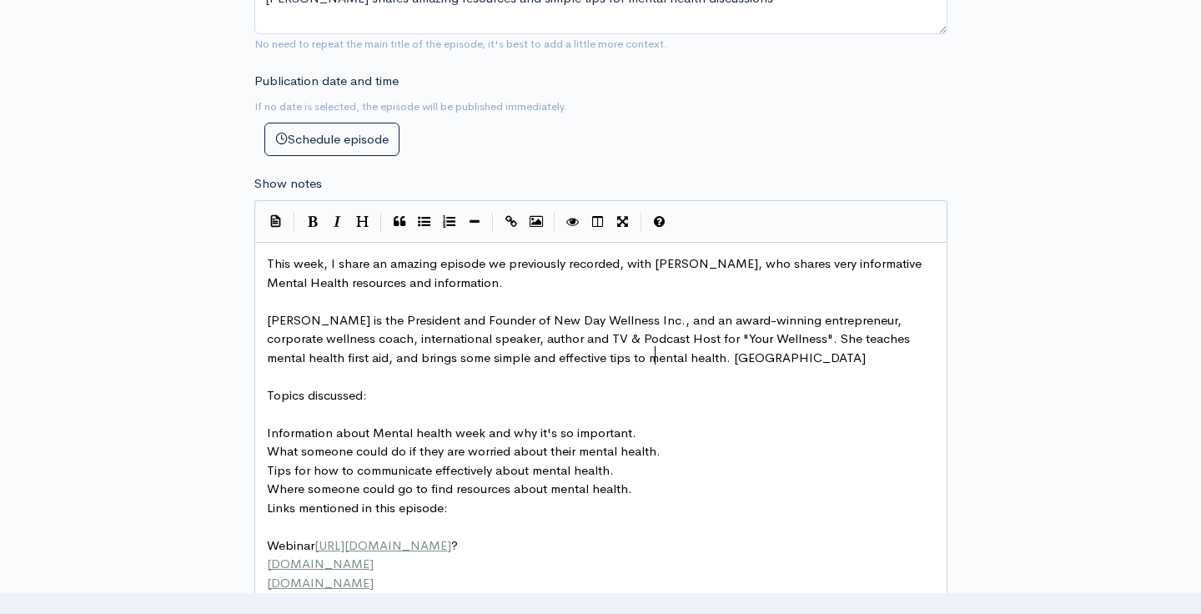
type textarea "to mental health. awareness."
click at [597, 328] on span "[PERSON_NAME] is the President and Founder of New Day Wellness Inc., and an awa…" at bounding box center [590, 338] width 646 height 53
click at [478, 425] on span "Information about Mental health week and why it's so important." at bounding box center [451, 433] width 369 height 16
click at [267, 425] on span "Information about Mental health and why it's so important." at bounding box center [435, 433] width 336 height 16
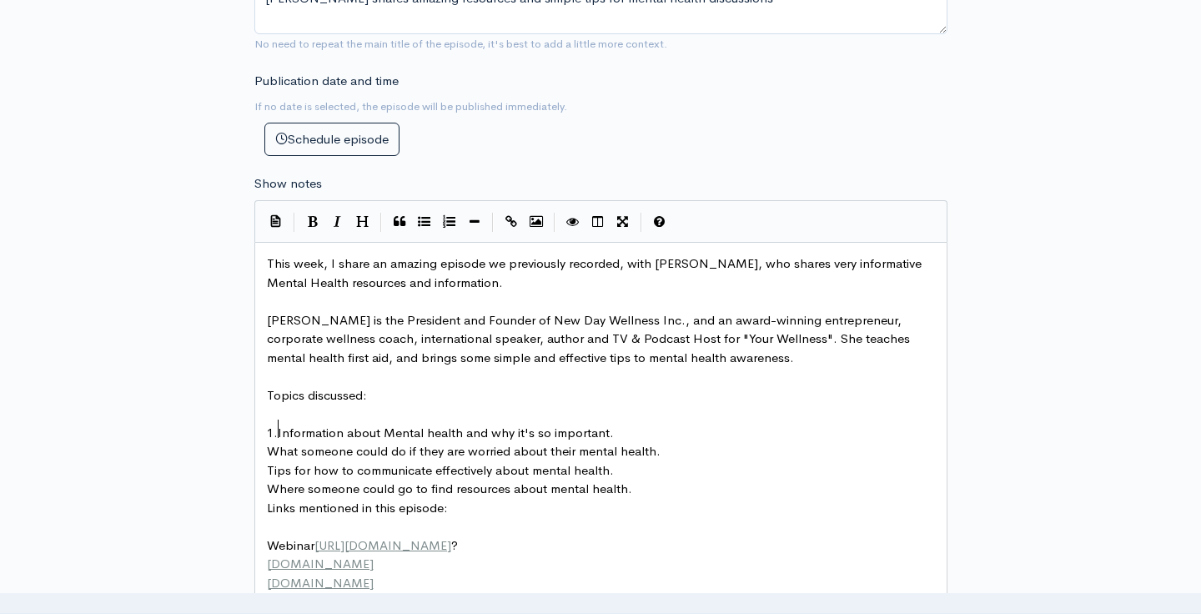
type textarea "1."
click at [272, 443] on span "What someone could do if they are worried about their mental health." at bounding box center [464, 451] width 394 height 16
type textarea "2."
click at [265, 461] on pre "Tips for how to communicate effectively about mental health." at bounding box center [601, 470] width 675 height 19
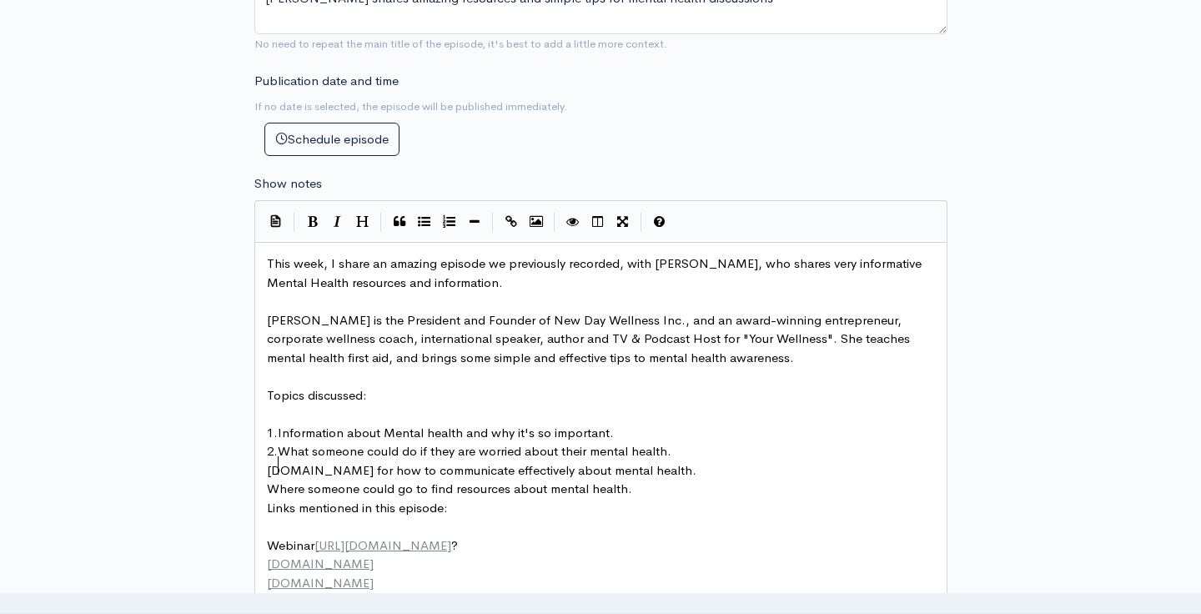
type textarea "3."
click at [268, 480] on span "Where someone could go to find resources about mental health." at bounding box center [449, 488] width 365 height 16
type textarea "4."
click at [264, 499] on pre "Links mentioned in this episode:" at bounding box center [601, 508] width 675 height 19
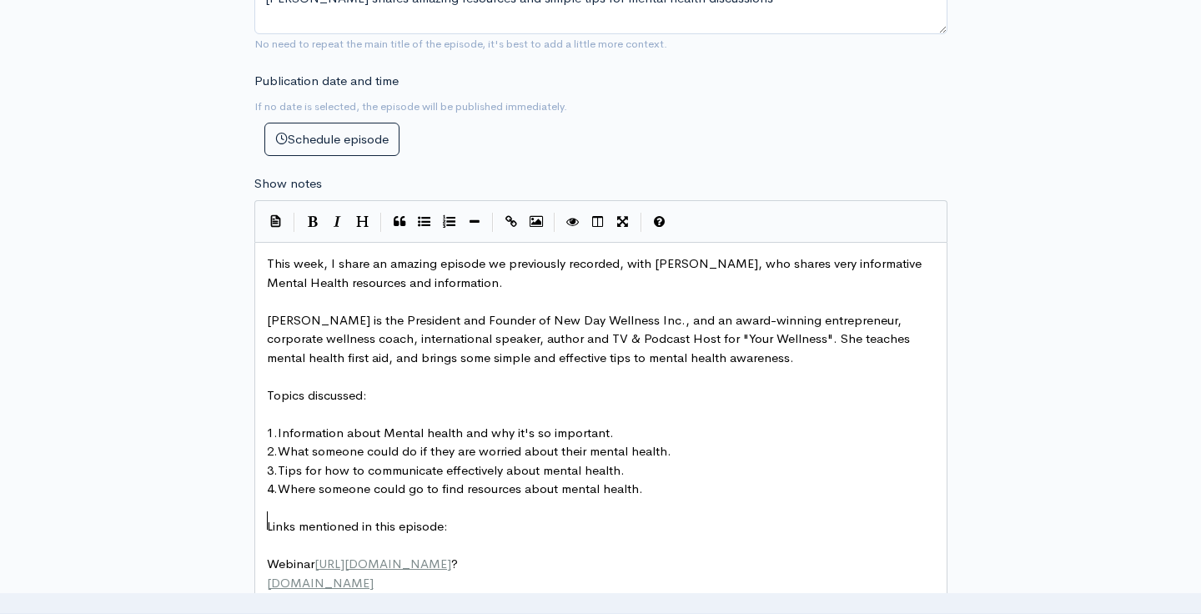
click at [296, 555] on span "Webinar [URL][DOMAIN_NAME] ?" at bounding box center [362, 563] width 191 height 16
type textarea "Webinar [URL][DOMAIN_NAME]?"
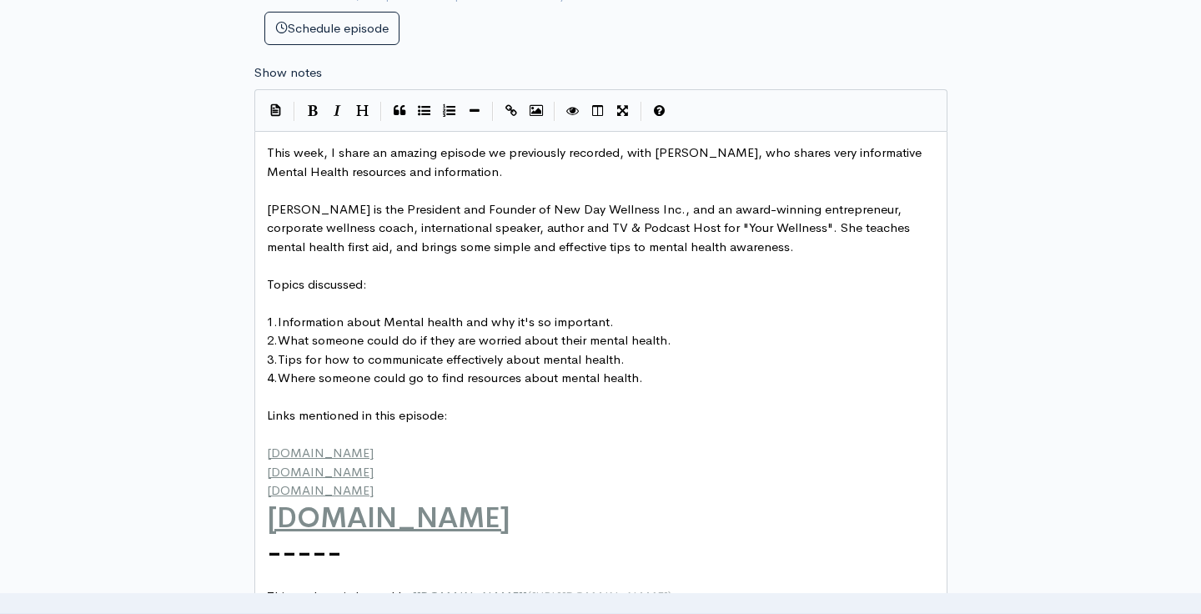
scroll to position [849, 0]
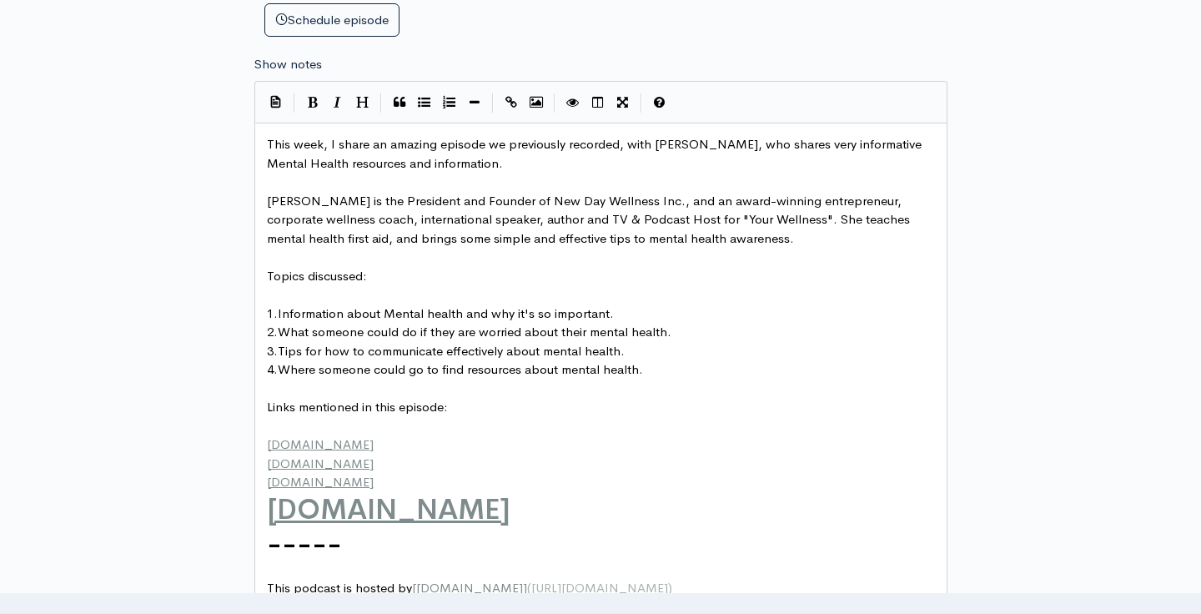
click at [525, 492] on pre "[DOMAIN_NAME]" at bounding box center [601, 509] width 675 height 34
click at [269, 491] on span "[DOMAIN_NAME]" at bounding box center [389, 509] width 244 height 36
click at [341, 491] on span "[DOMAIN_NAME]" at bounding box center [389, 509] width 244 height 36
type textarea "."
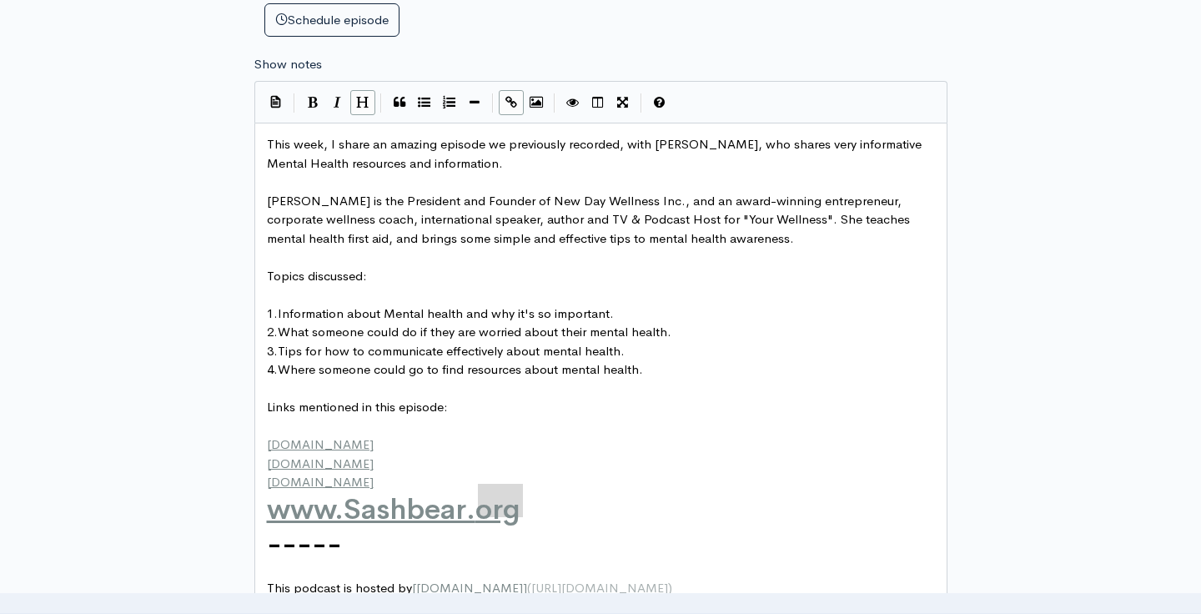
type textarea "[DOMAIN_NAME]"
drag, startPoint x: 525, startPoint y: 462, endPoint x: 269, endPoint y: 463, distance: 256.9
click at [411, 473] on pre "[DOMAIN_NAME]" at bounding box center [601, 482] width 675 height 19
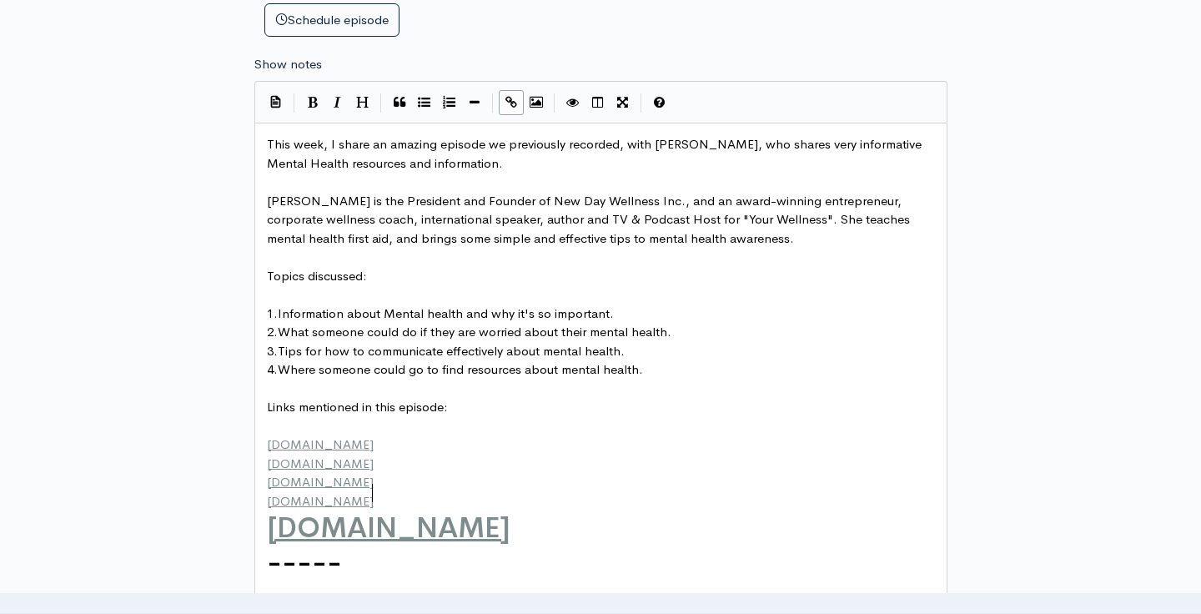
type textarea "[DOMAIN_NAME]"
click at [545, 510] on pre "[DOMAIN_NAME]" at bounding box center [601, 527] width 675 height 34
type textarea "[DOMAIN_NAME]"
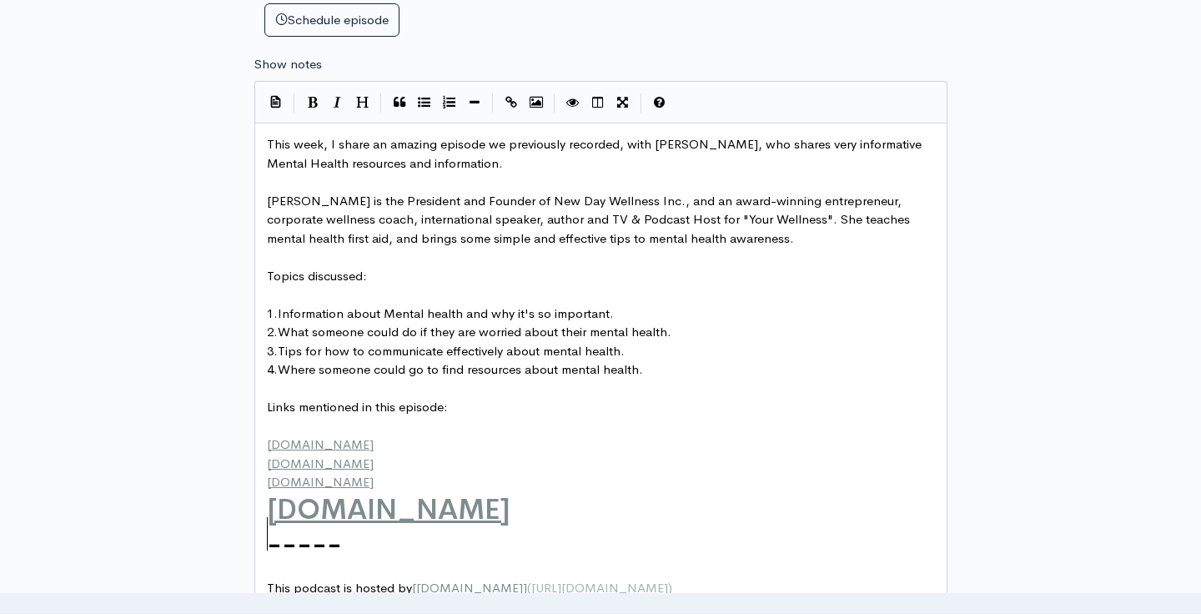
click at [341, 526] on pre "-----" at bounding box center [601, 543] width 675 height 34
type textarea "-----"
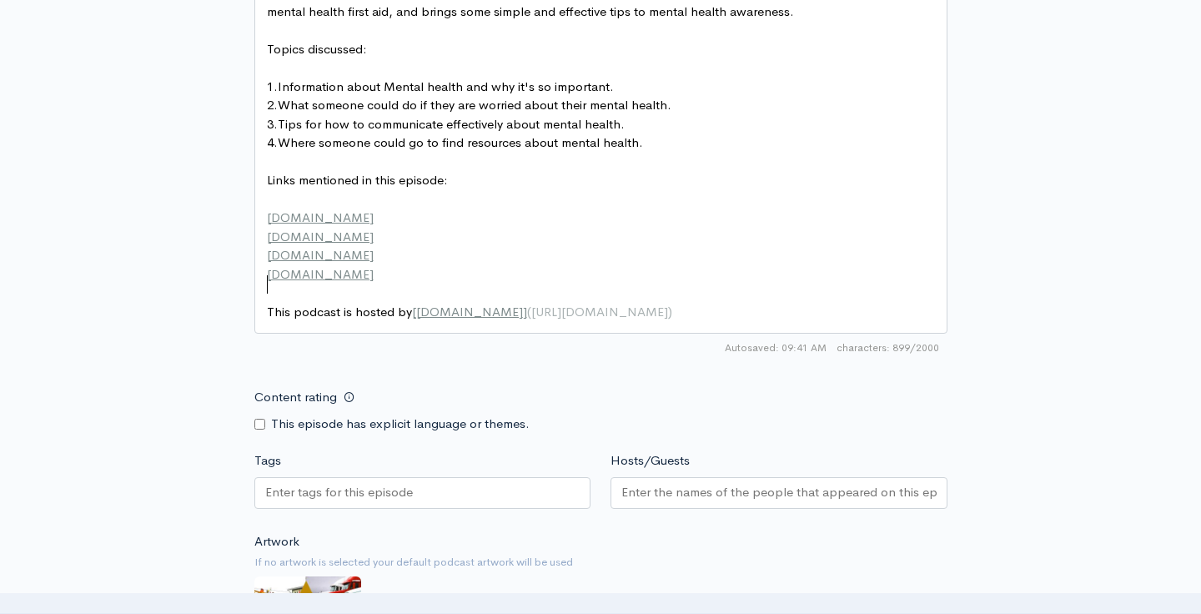
scroll to position [1078, 0]
click at [374, 481] on input "Tags" at bounding box center [340, 490] width 150 height 19
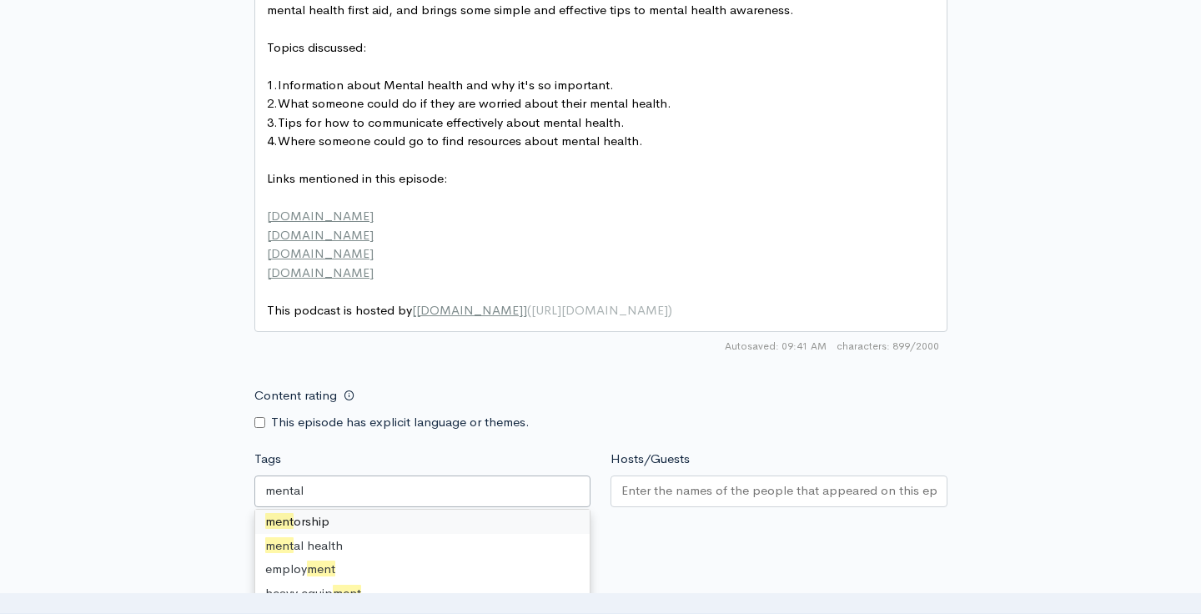
scroll to position [0, 0]
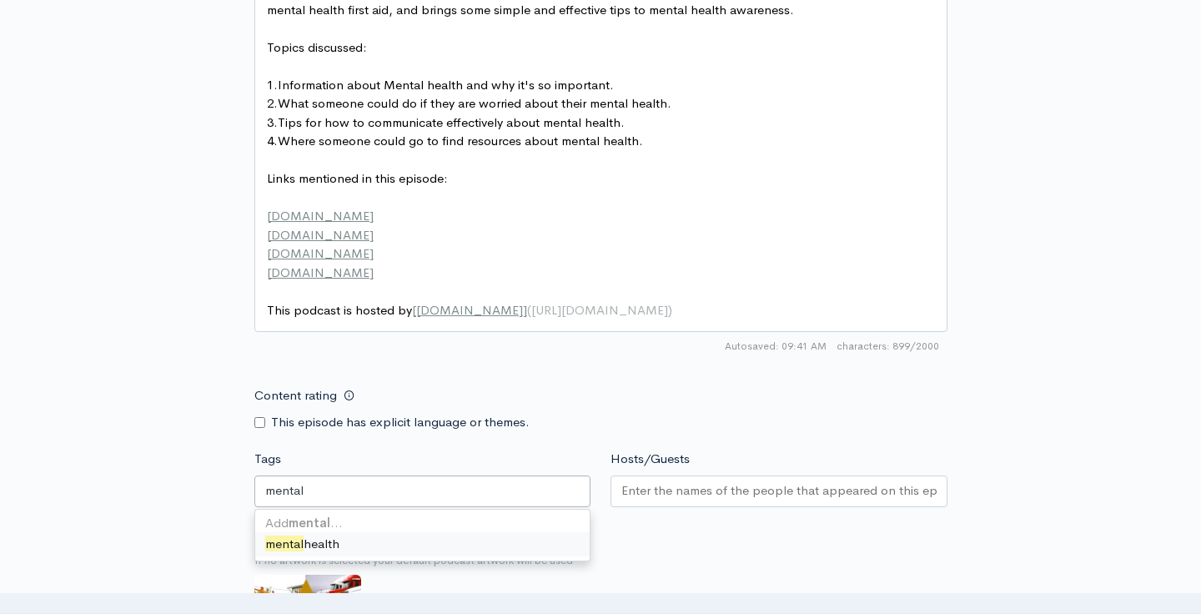
type input "mental"
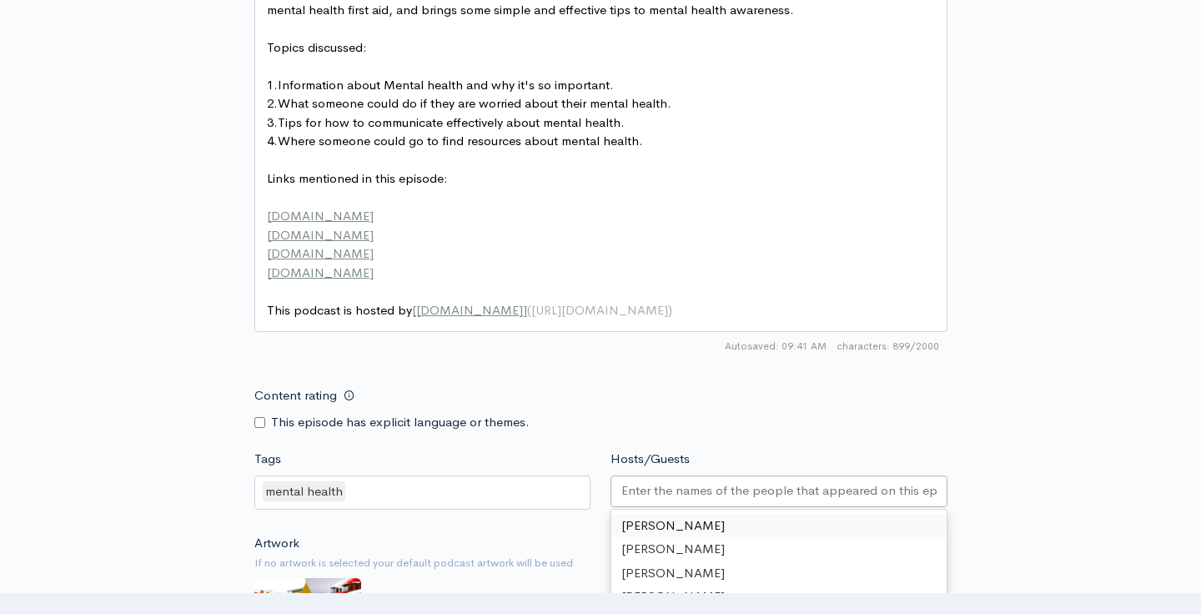
click at [647, 481] on input "Hosts/Guests" at bounding box center [778, 490] width 315 height 19
type input "li"
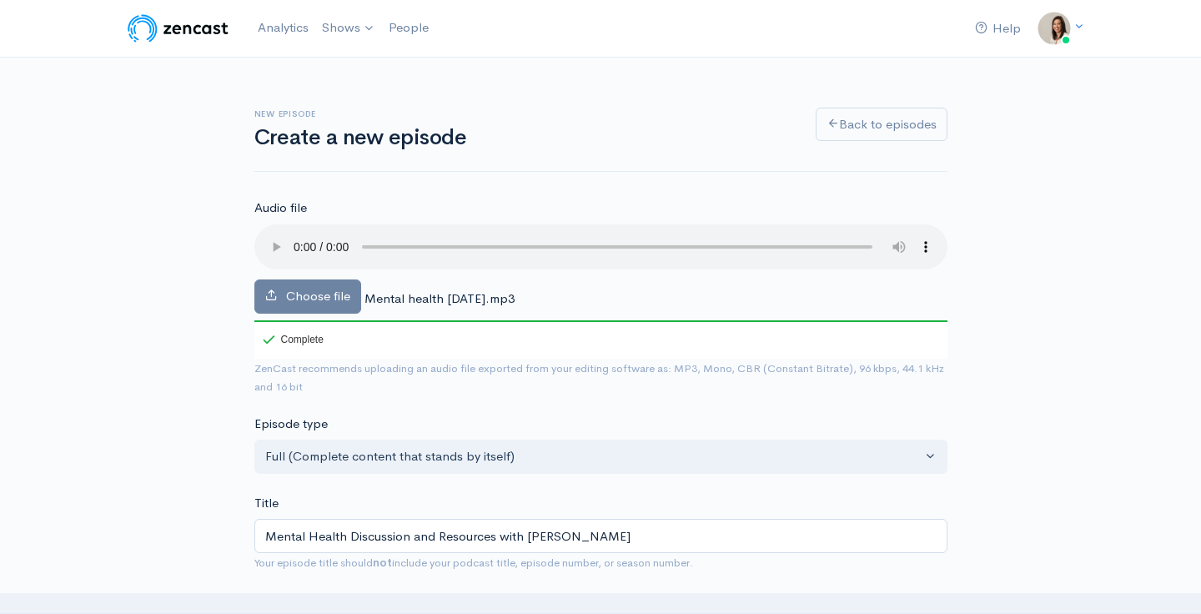
click at [294, 235] on audio at bounding box center [600, 246] width 693 height 45
click at [437, 234] on audio at bounding box center [600, 246] width 693 height 45
click at [296, 238] on audio at bounding box center [600, 246] width 693 height 45
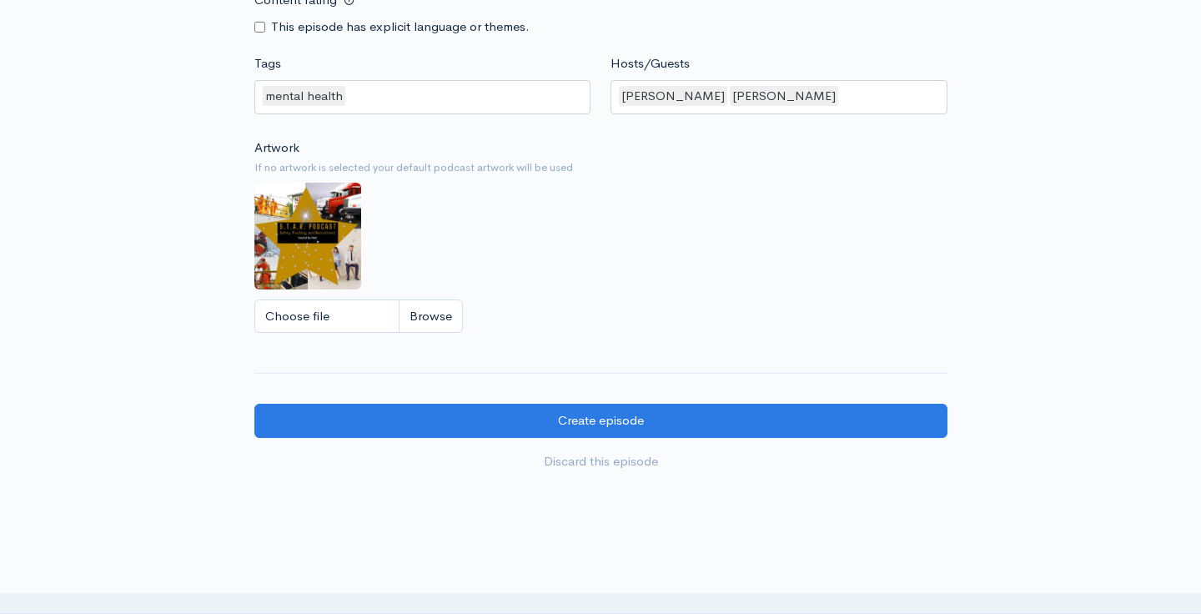
scroll to position [1487, 0]
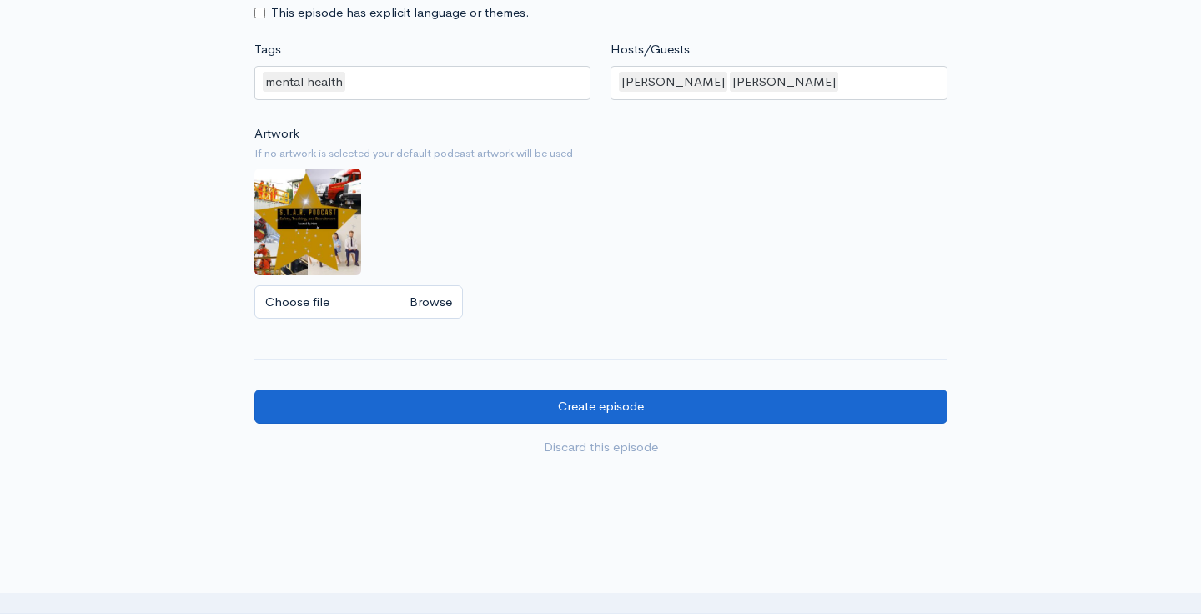
click at [631, 389] on input "Create episode" at bounding box center [600, 406] width 693 height 34
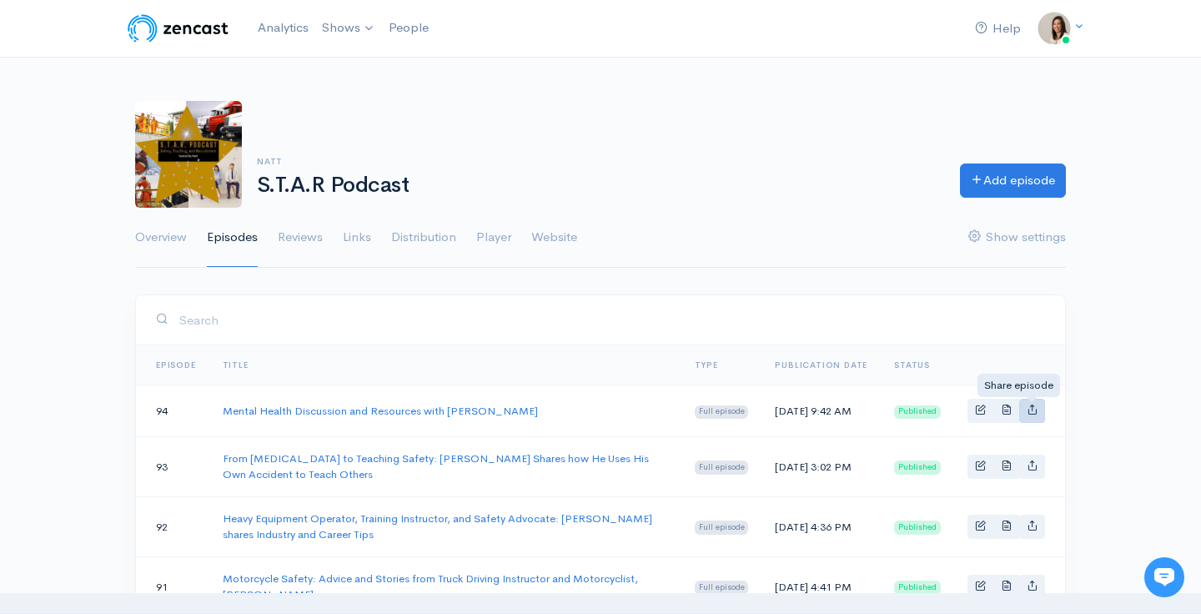
click at [1032, 409] on icon "Basic example" at bounding box center [1032, 409] width 11 height 11
type input "https://priority-safety.zencast.website/episodes/mental-health-discussion-and-r…"
type input "https://media.zencast.fm/priority-safety/726d448f-20a7-499b-9f29-47caf2433655.m…"
type input "<iframe src='https://share.zencast.fm/embed/episode/726d448f-20a7-499b-9f29-47c…"
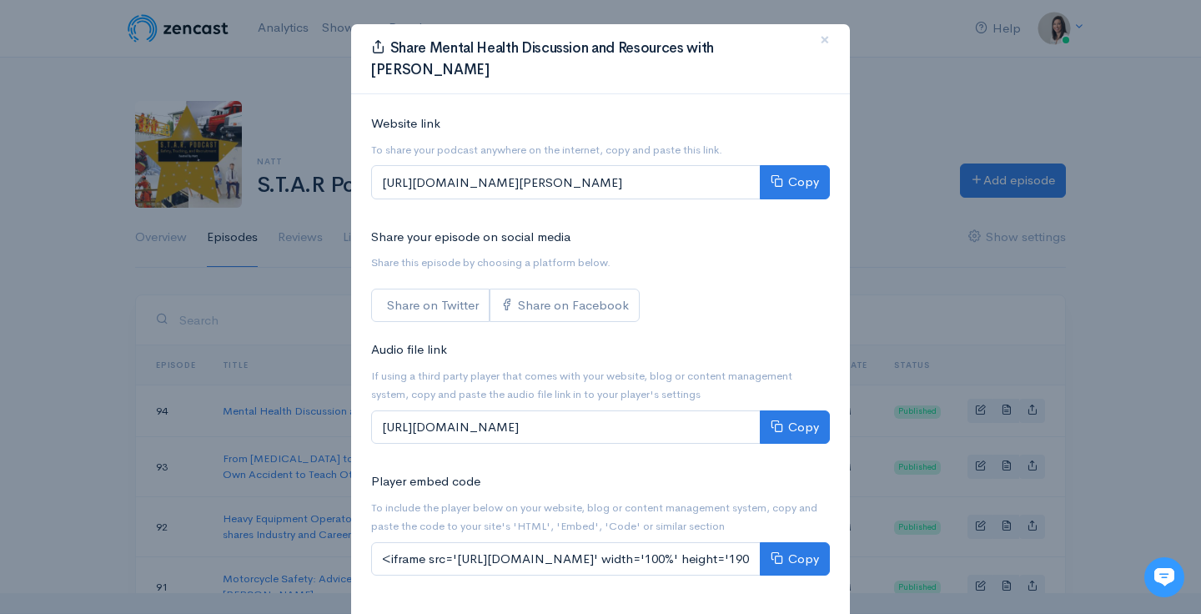
scroll to position [7, 0]
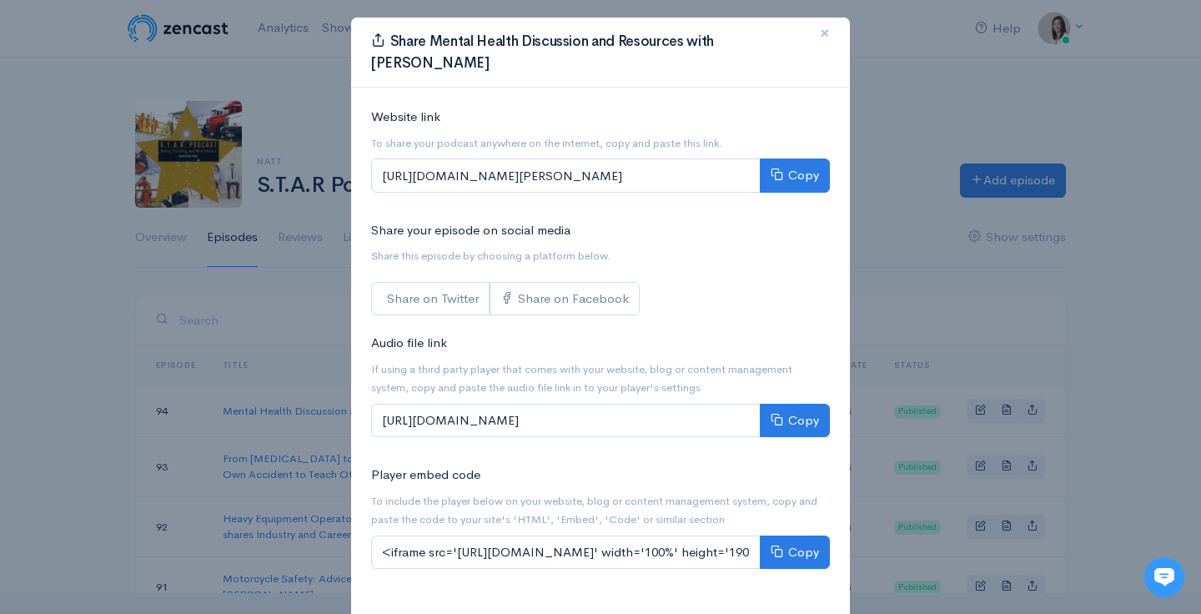
click at [822, 31] on span "×" at bounding box center [825, 33] width 10 height 24
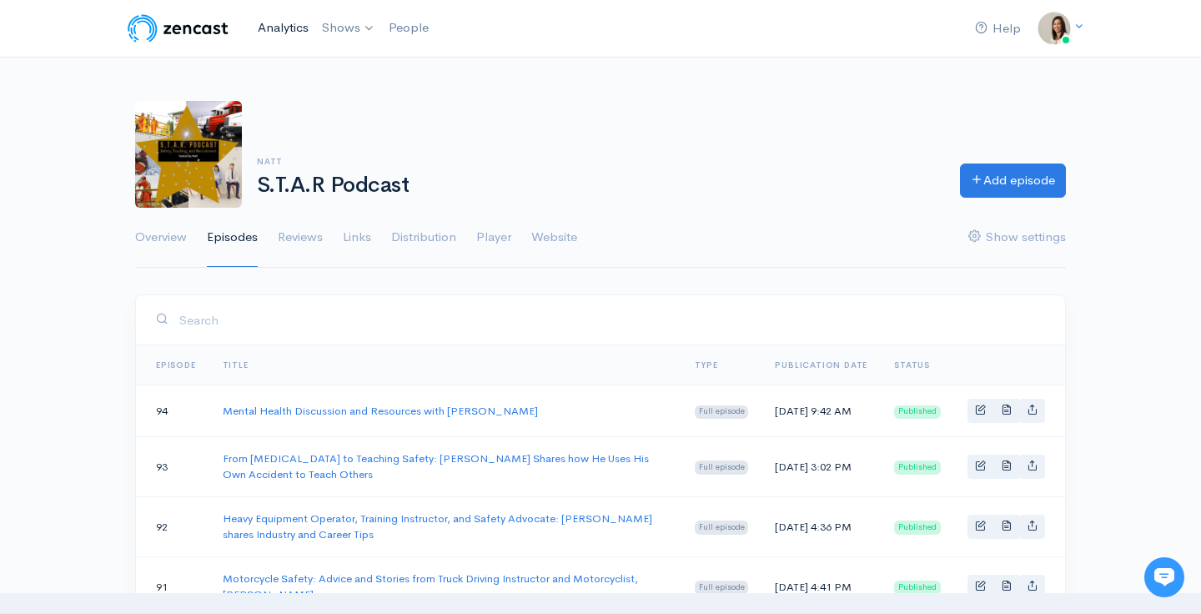
click at [278, 39] on link "Analytics" at bounding box center [283, 28] width 64 height 36
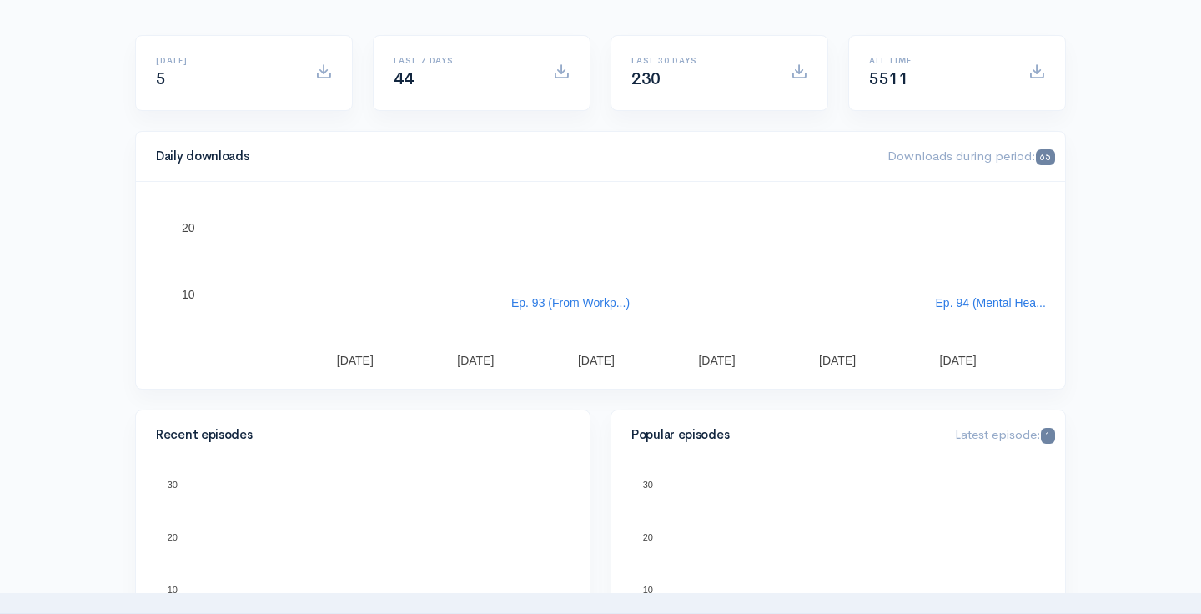
scroll to position [154, 0]
